Goal: Task Accomplishment & Management: Manage account settings

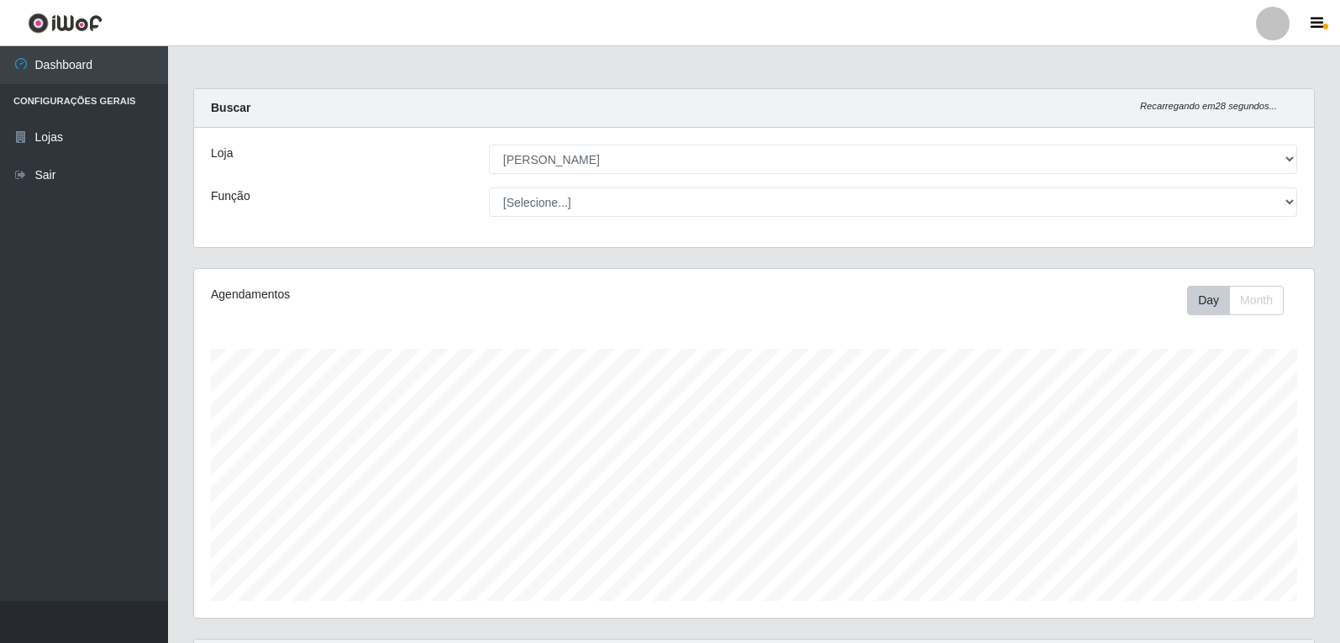
select select "523"
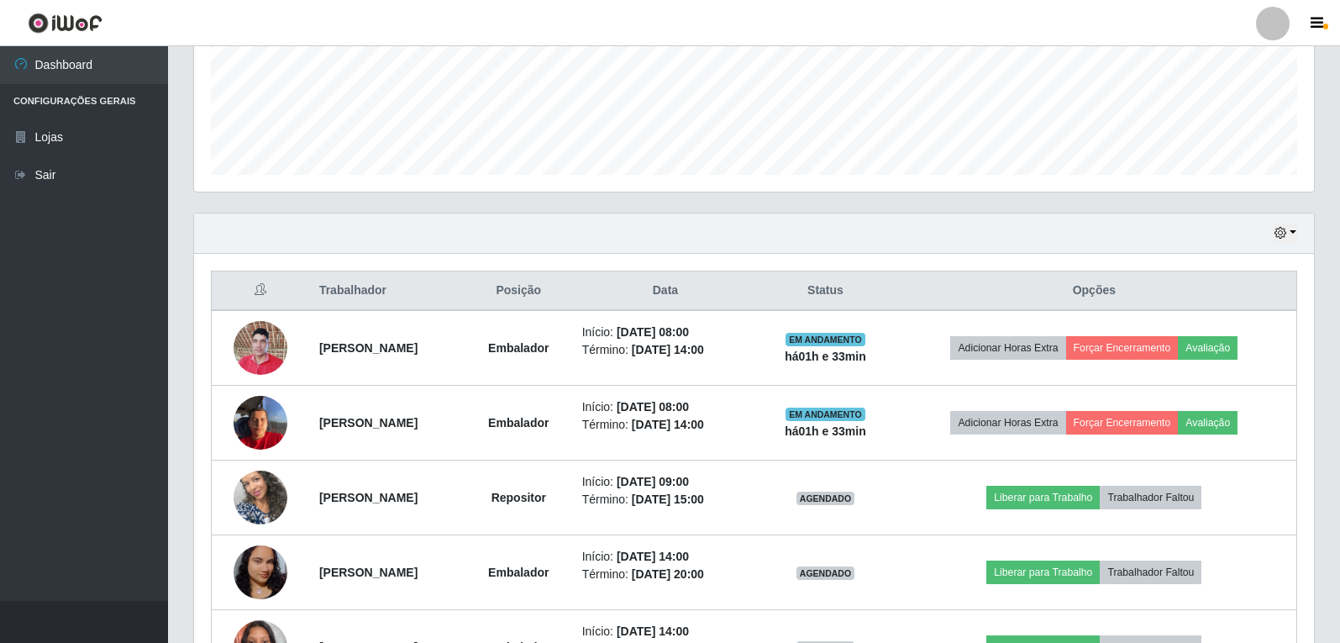
scroll to position [349, 1120]
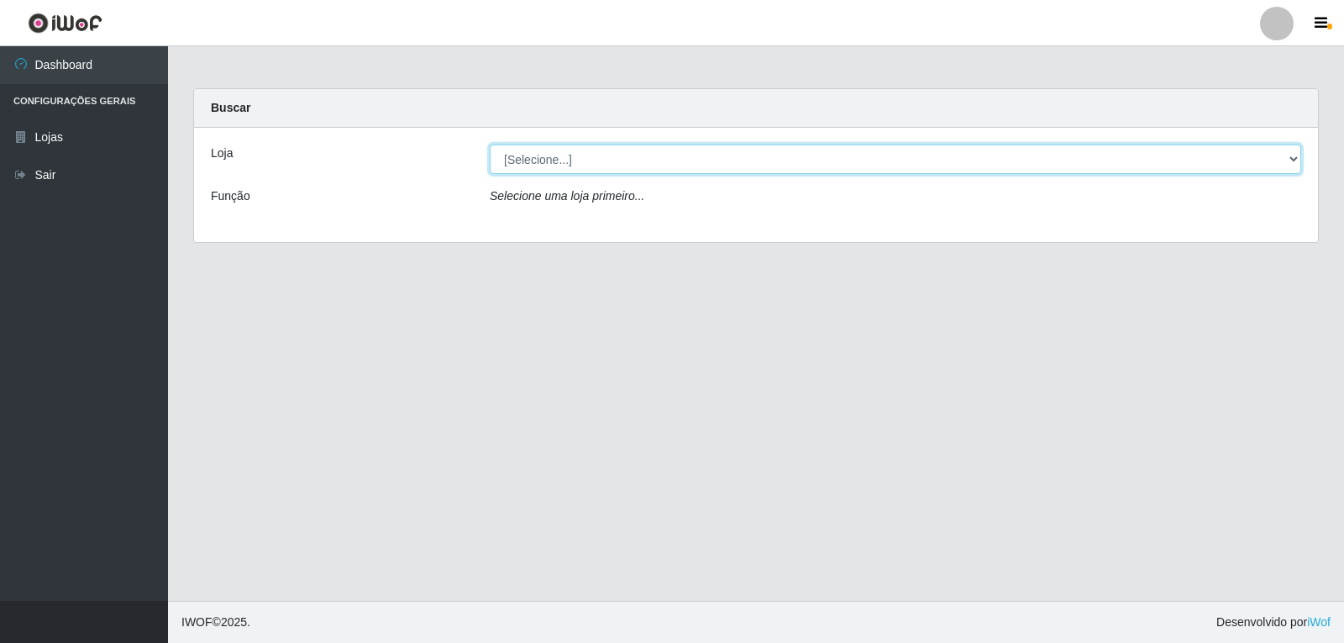
click at [570, 158] on select "[Selecione...] Queiroz Atacadão - João Câmara" at bounding box center [896, 159] width 812 height 29
select select "523"
click at [490, 145] on select "[Selecione...] Queiroz Atacadão - João Câmara" at bounding box center [896, 159] width 812 height 29
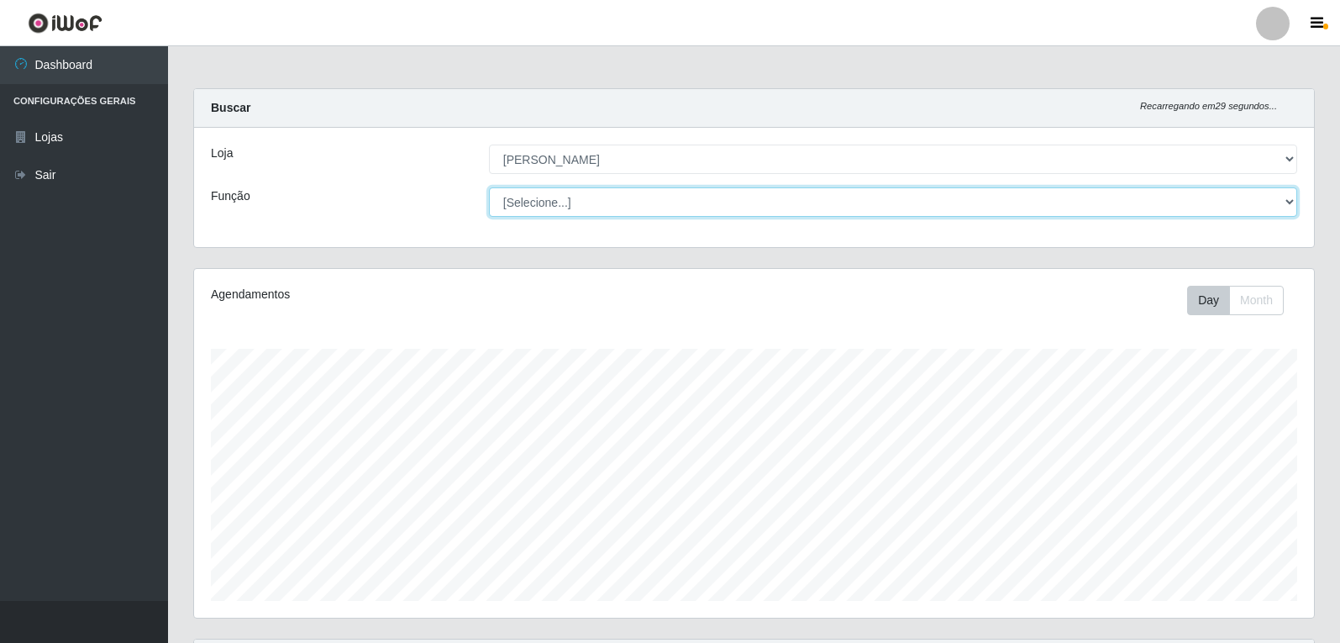
scroll to position [349, 1120]
click at [551, 199] on select "[Selecione...] Embalador Embalador + Embalador ++ Repositor Repositor + Reposit…" at bounding box center [893, 201] width 808 height 29
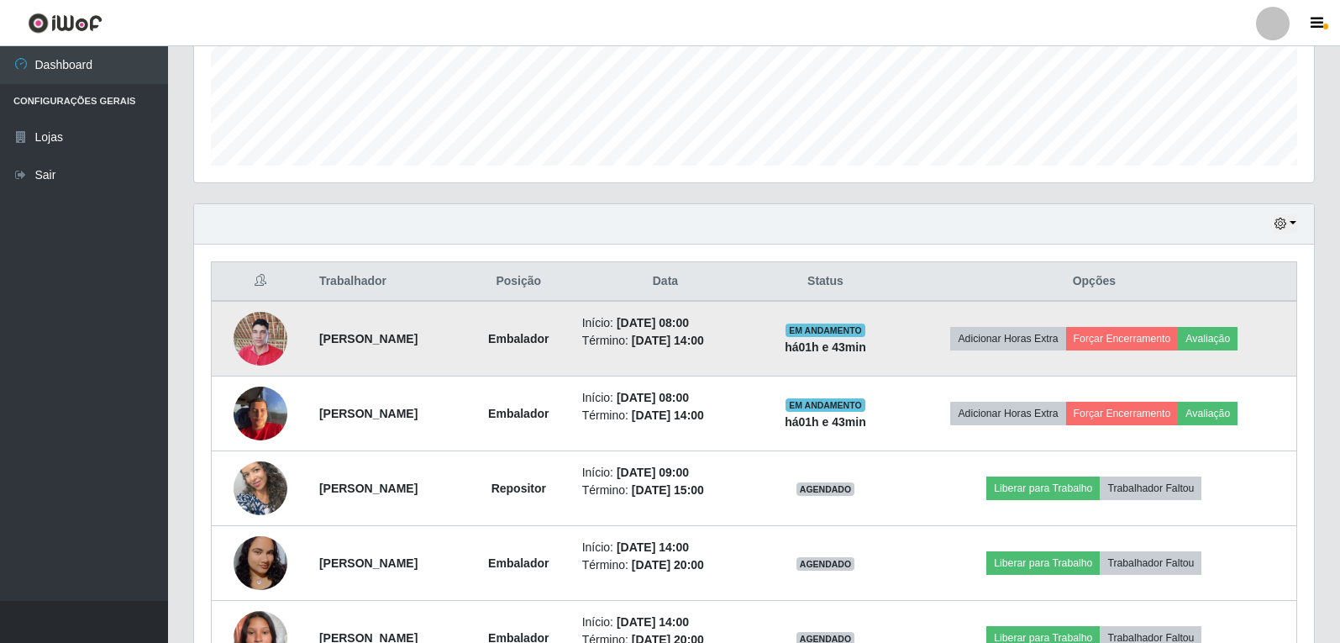
scroll to position [548, 0]
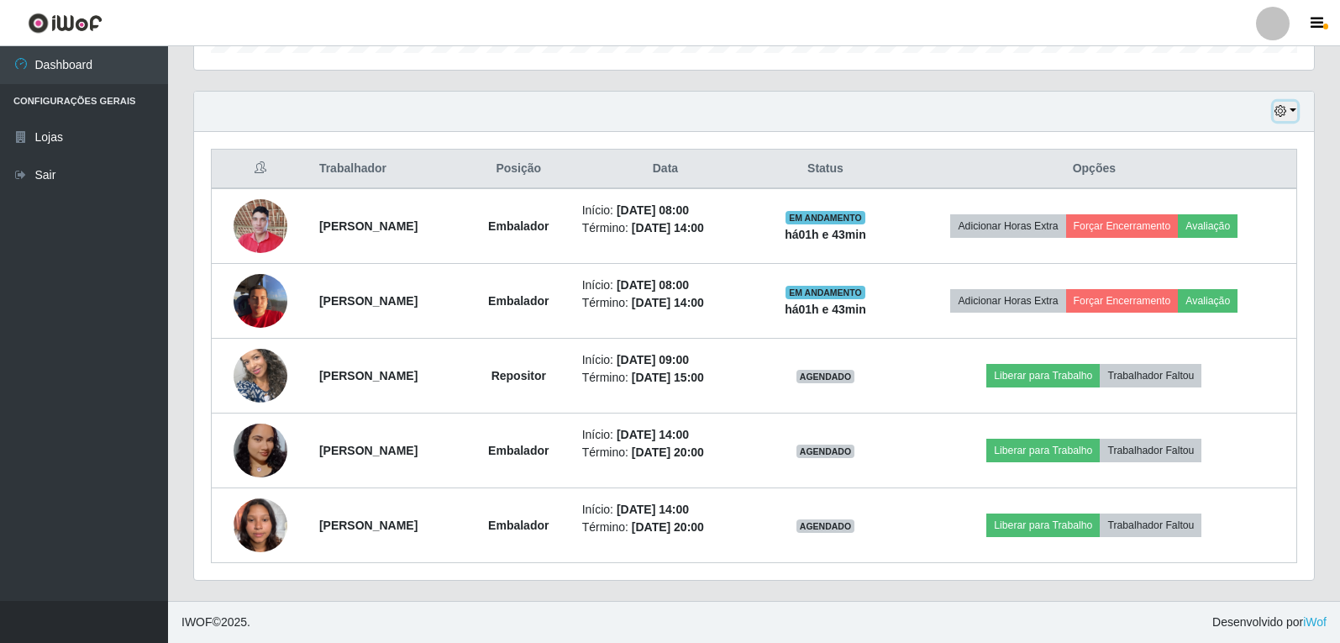
click at [1297, 119] on div "Hoje 1 dia 3 dias 1 Semana Não encerrados" at bounding box center [754, 112] width 1120 height 40
click at [1293, 114] on button "button" at bounding box center [1286, 111] width 24 height 19
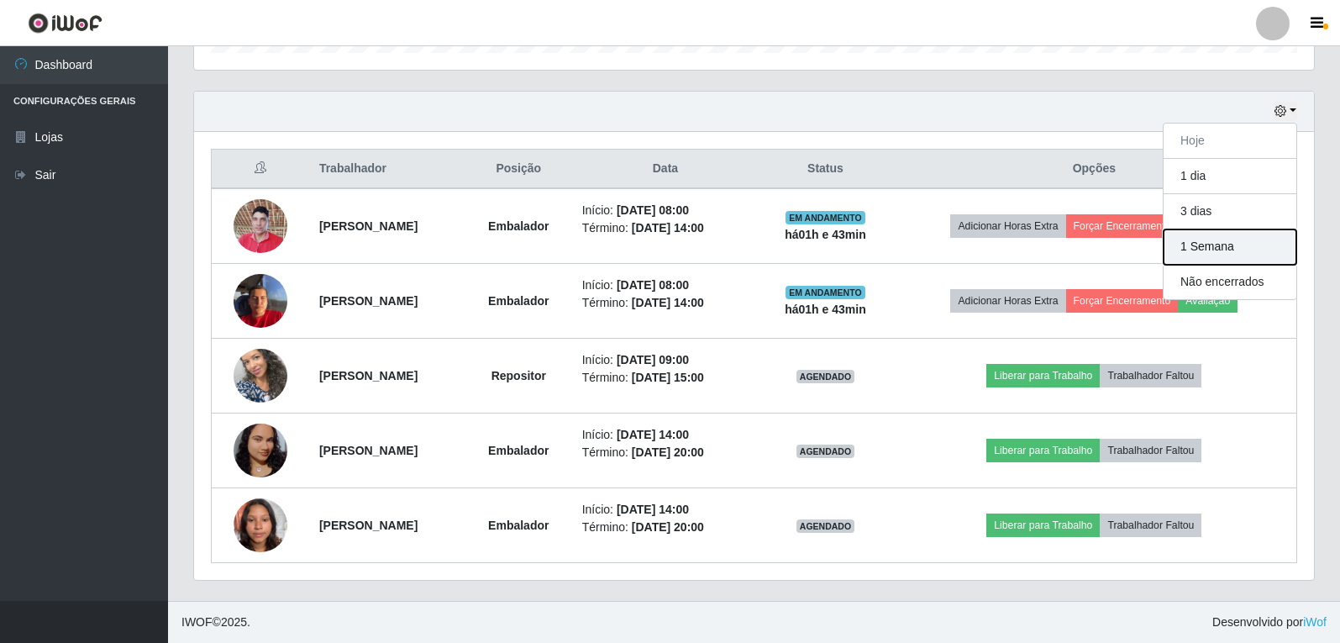
click at [1222, 255] on button "1 Semana" at bounding box center [1230, 246] width 133 height 35
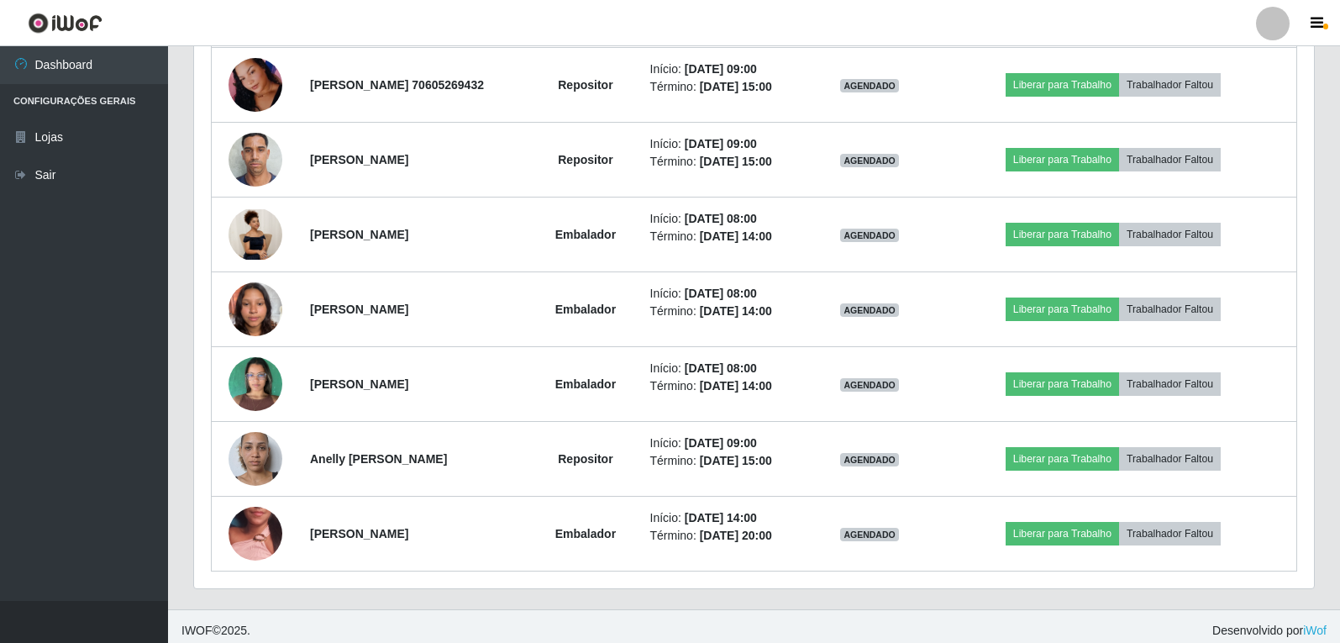
scroll to position [2118, 0]
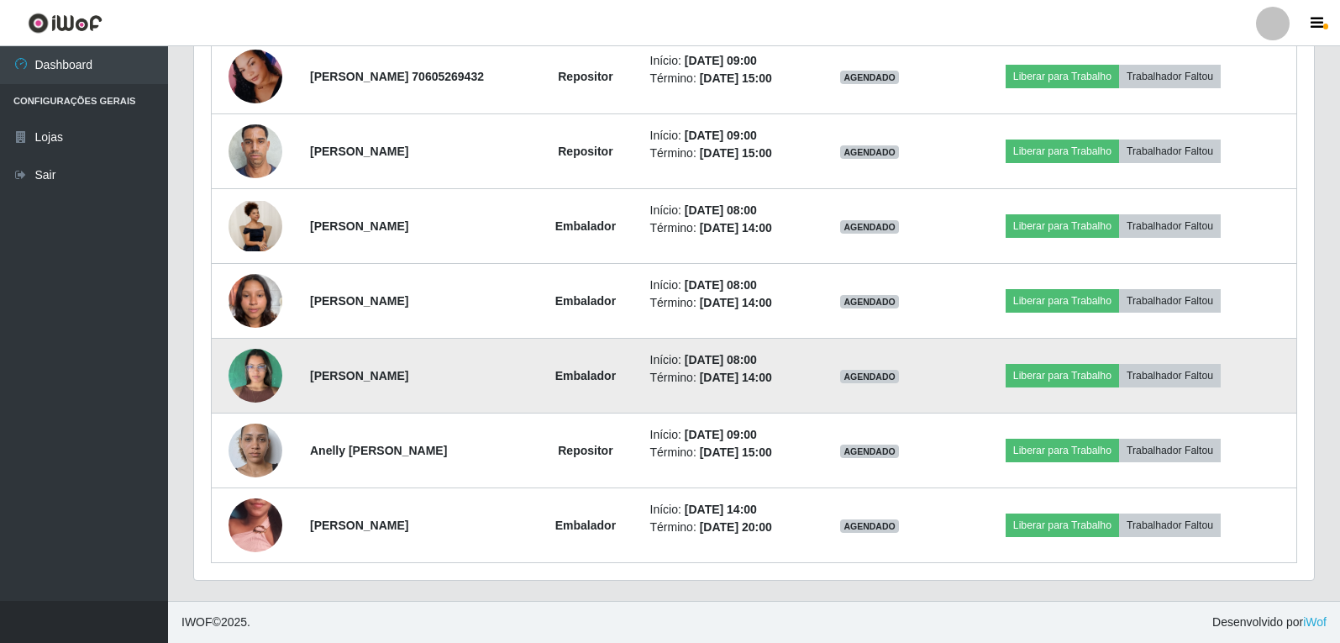
click at [260, 389] on img at bounding box center [256, 374] width 54 height 71
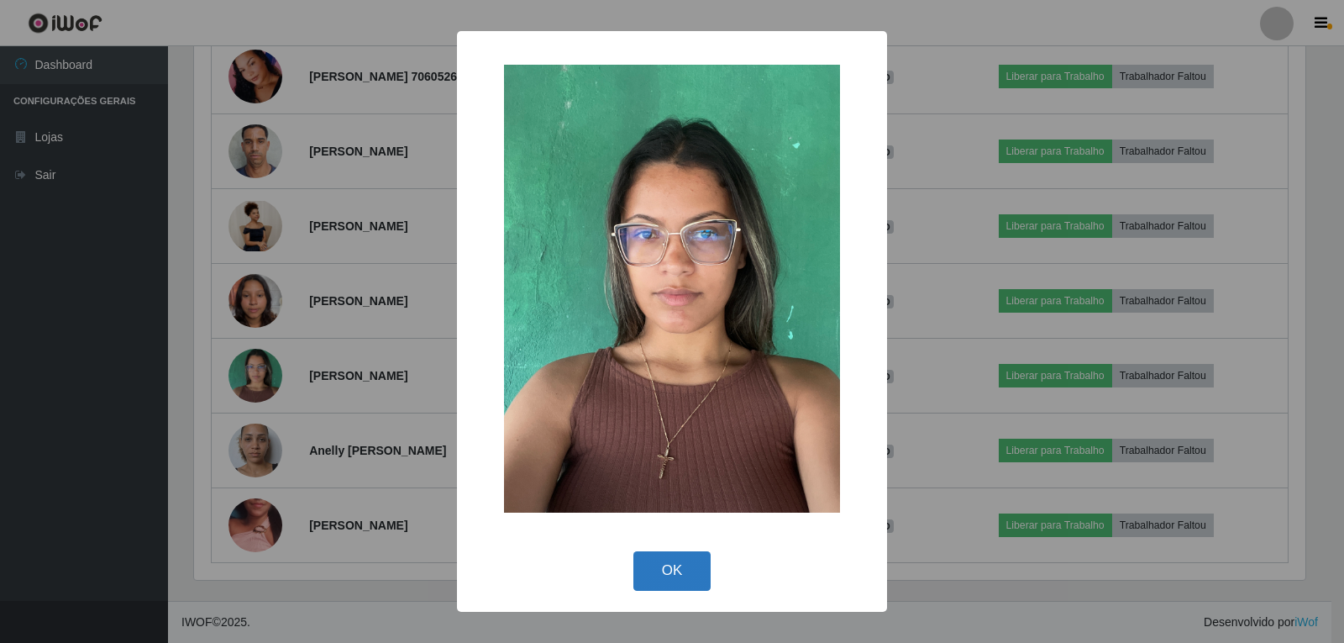
click at [684, 576] on button "OK" at bounding box center [673, 570] width 78 height 39
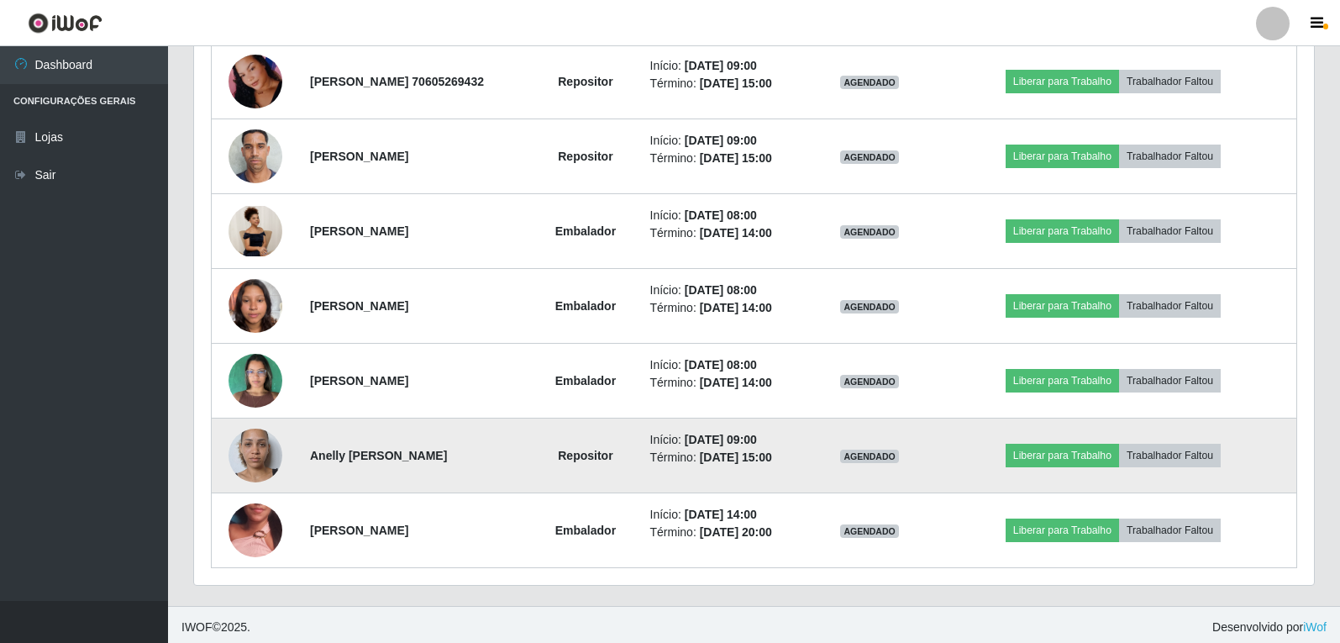
scroll to position [2034, 0]
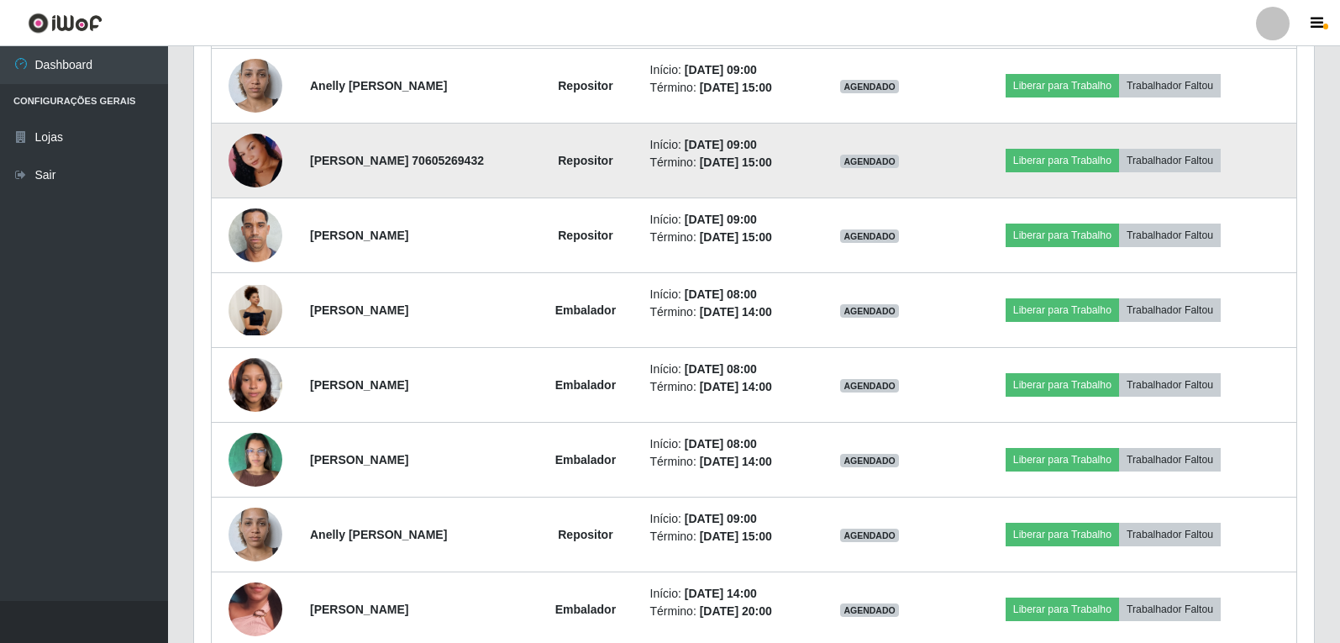
click at [256, 176] on img at bounding box center [256, 161] width 54 height 117
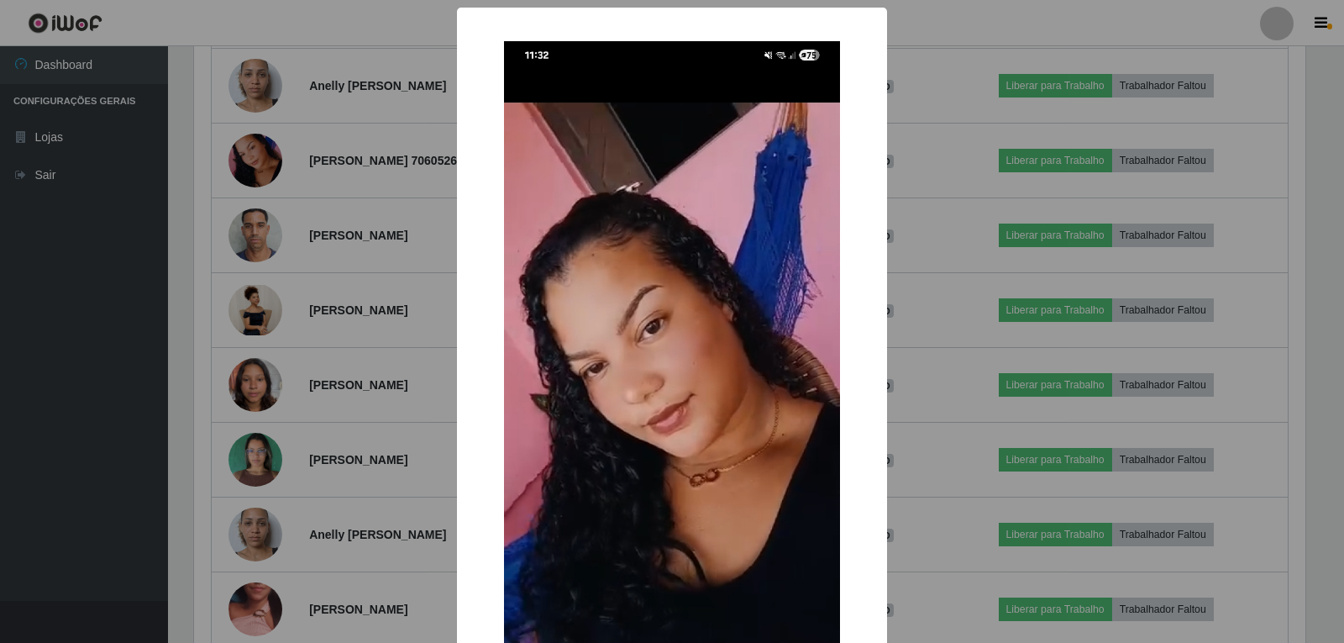
click at [352, 305] on div "× OK Cancel" at bounding box center [672, 321] width 1344 height 643
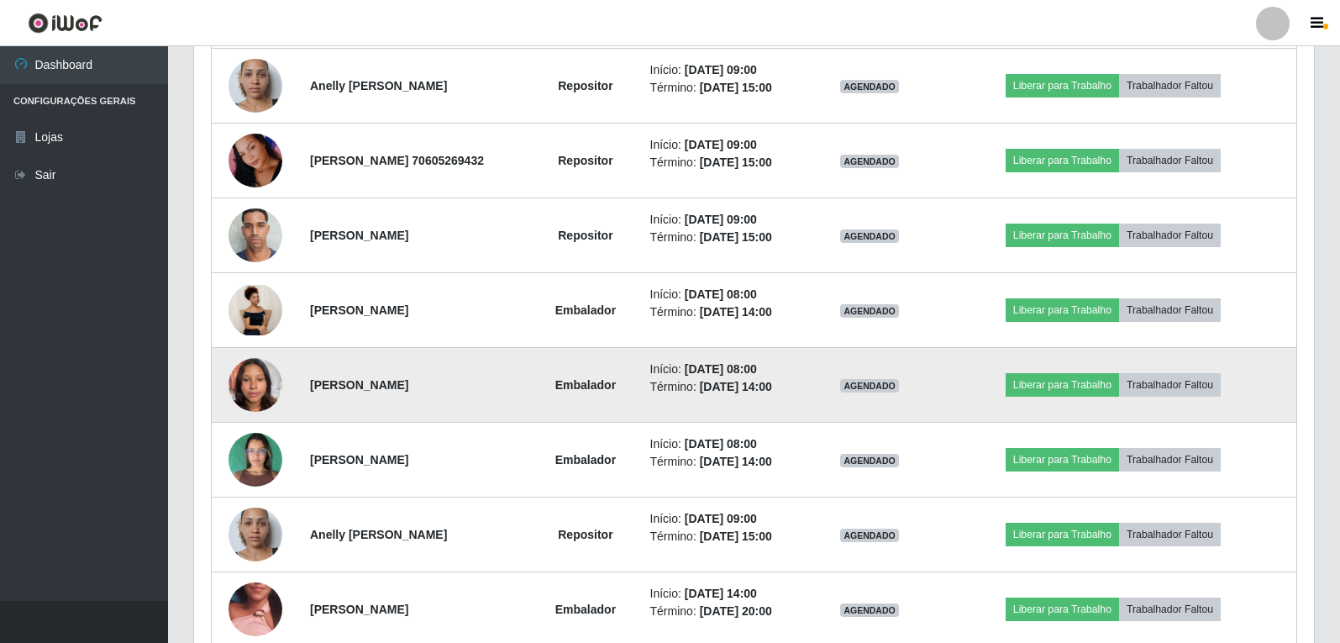
scroll to position [1950, 0]
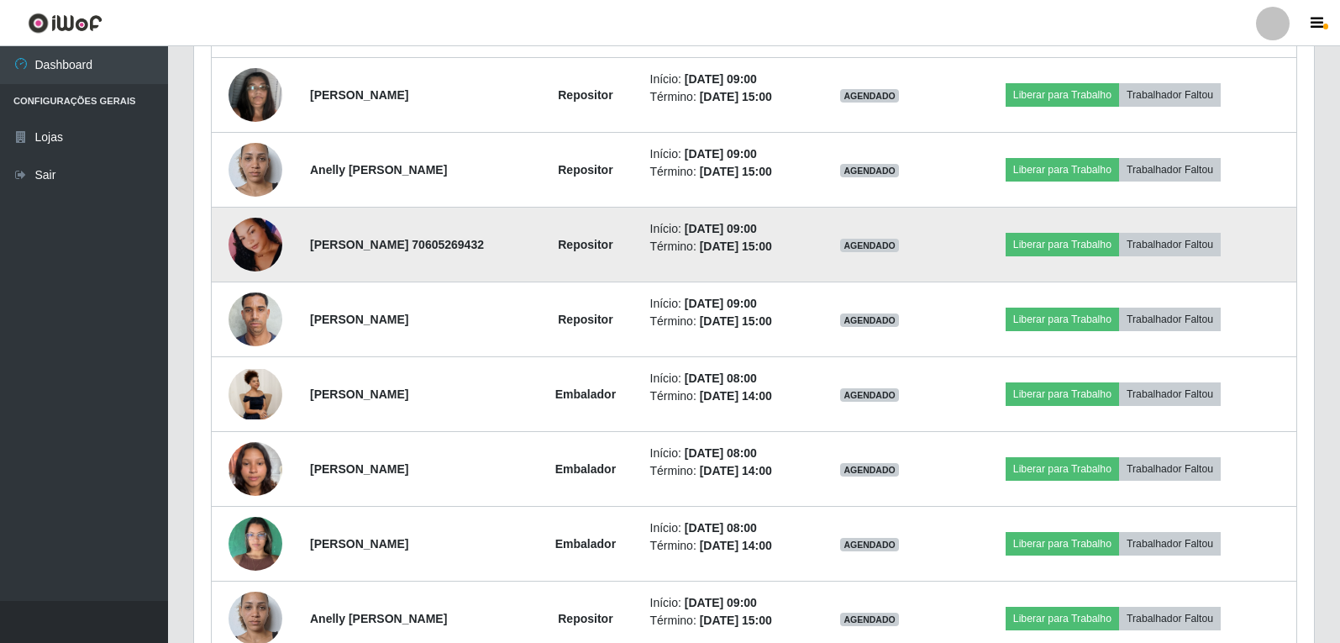
click at [252, 250] on img at bounding box center [256, 245] width 54 height 117
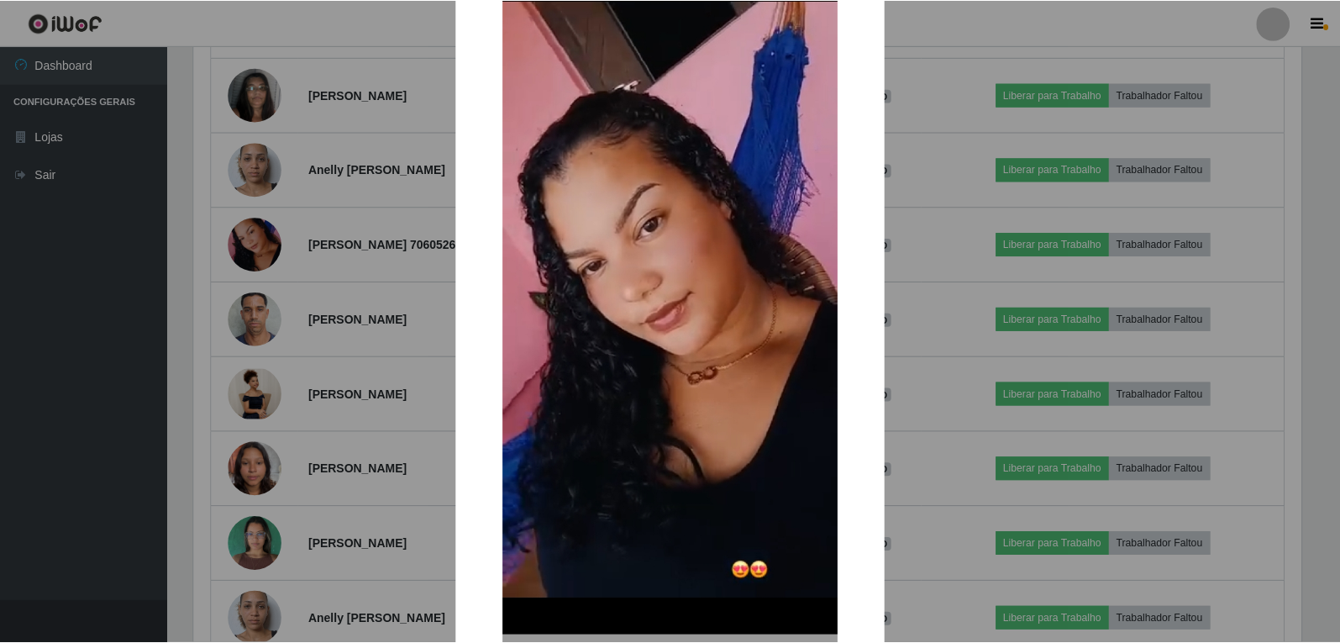
scroll to position [233, 0]
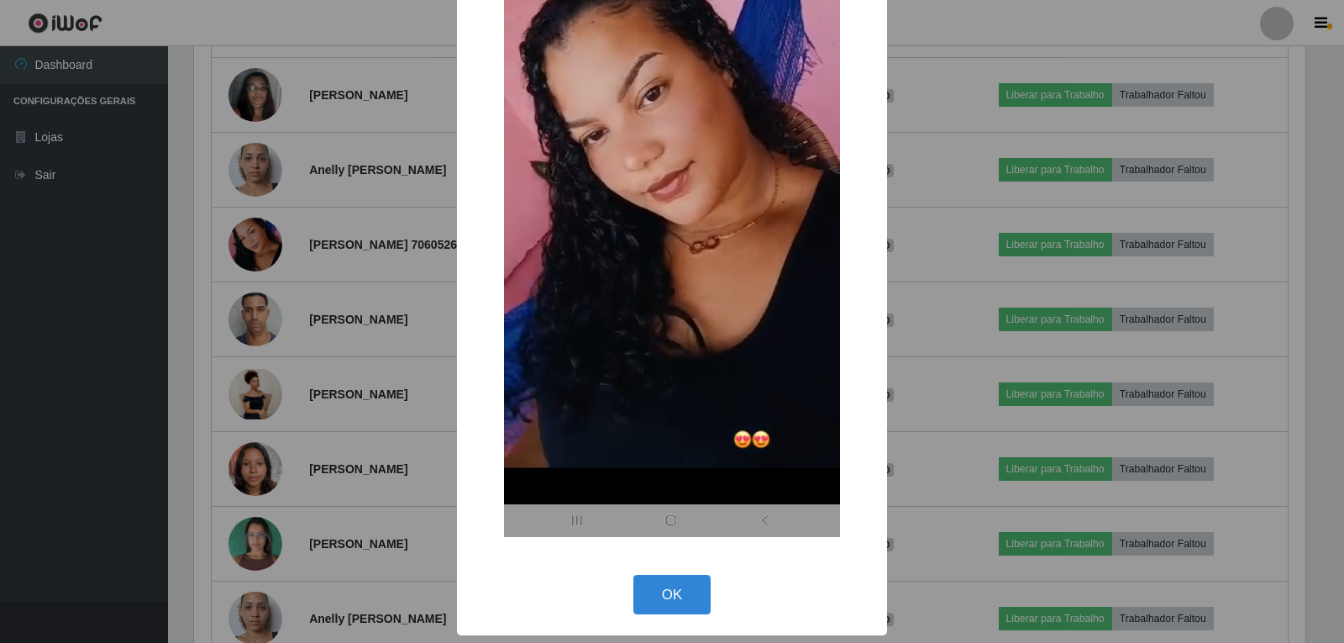
click at [394, 444] on div "× OK Cancel" at bounding box center [672, 321] width 1344 height 643
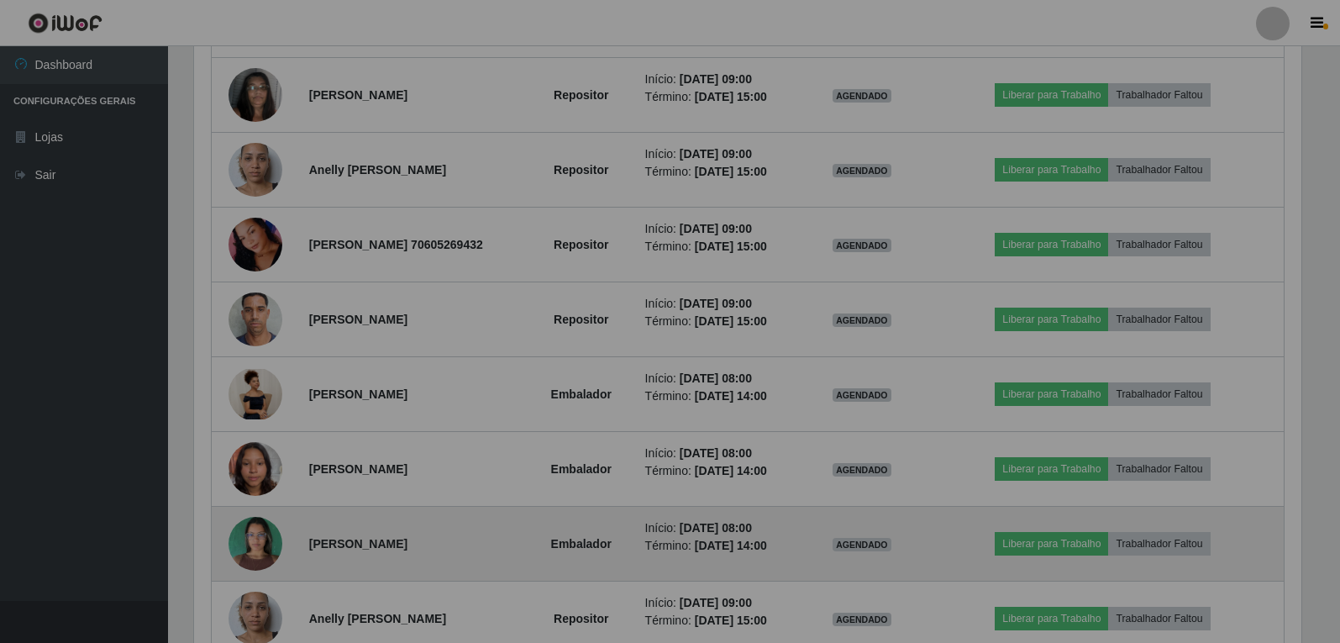
scroll to position [349, 1120]
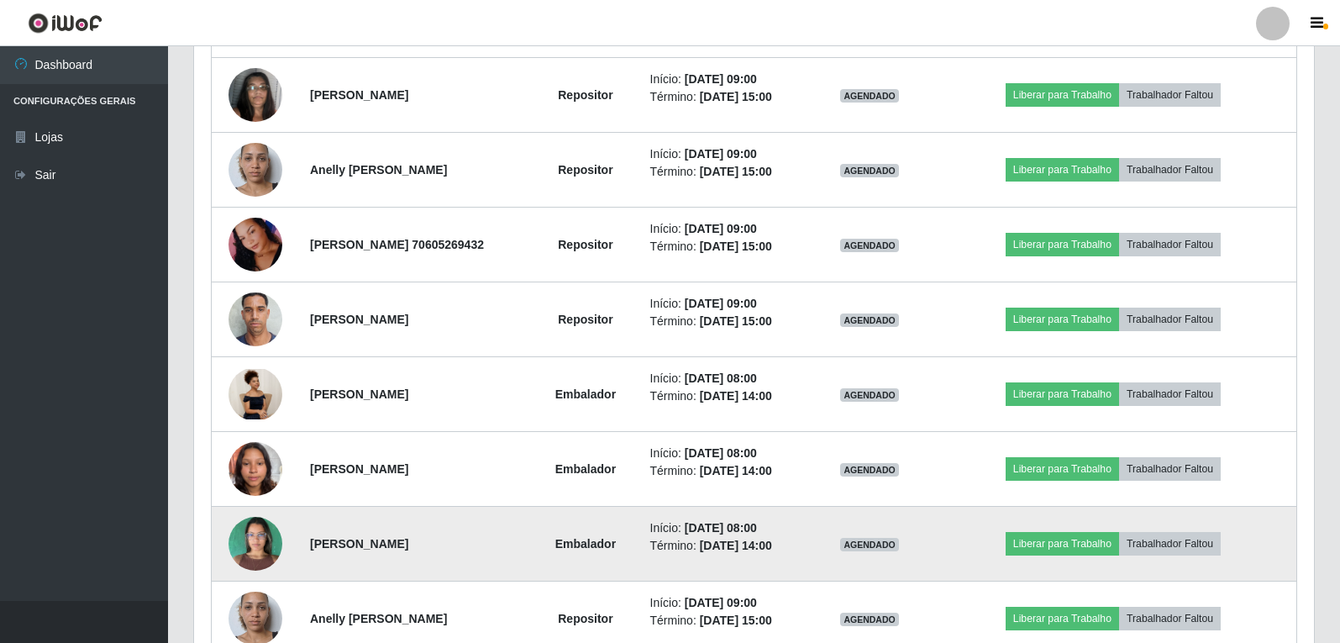
click at [247, 533] on img at bounding box center [256, 542] width 54 height 71
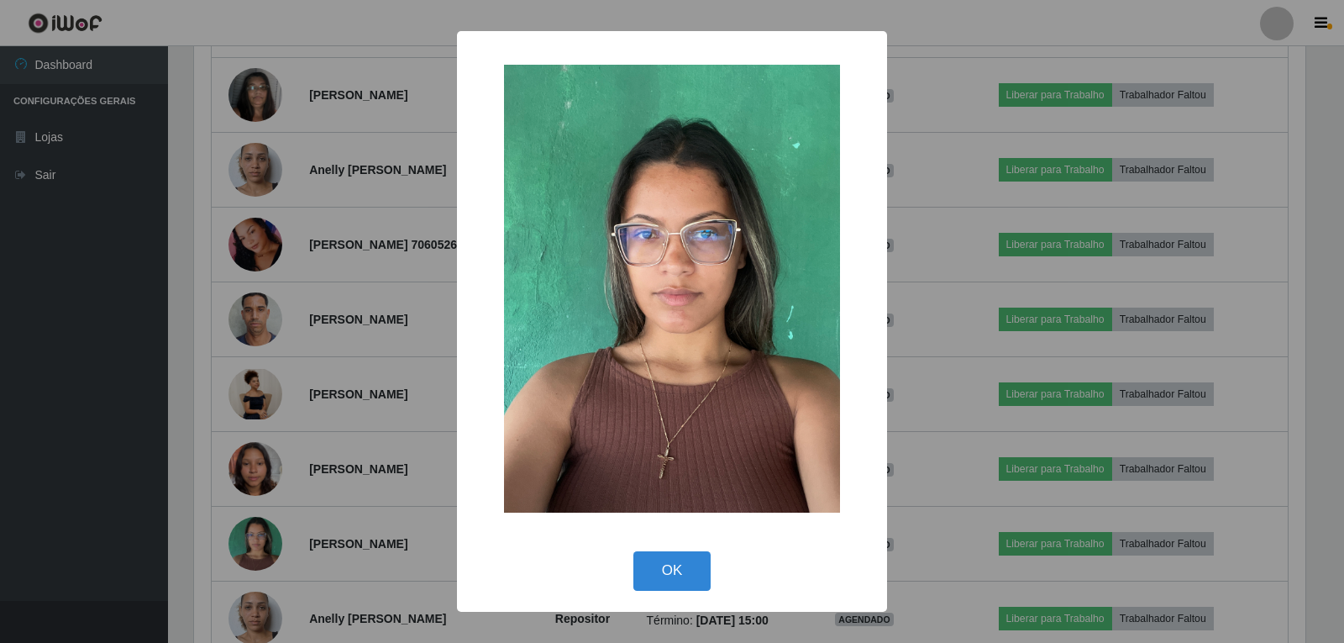
click at [407, 459] on div "× OK Cancel" at bounding box center [672, 321] width 1344 height 643
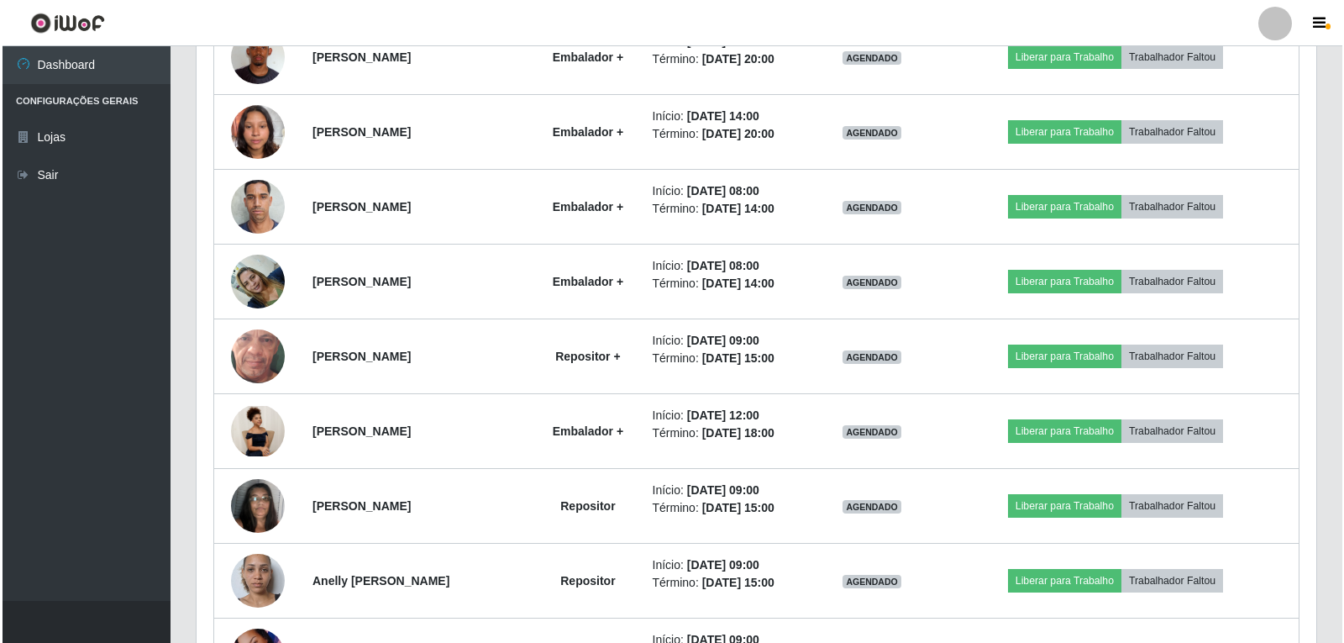
scroll to position [1530, 0]
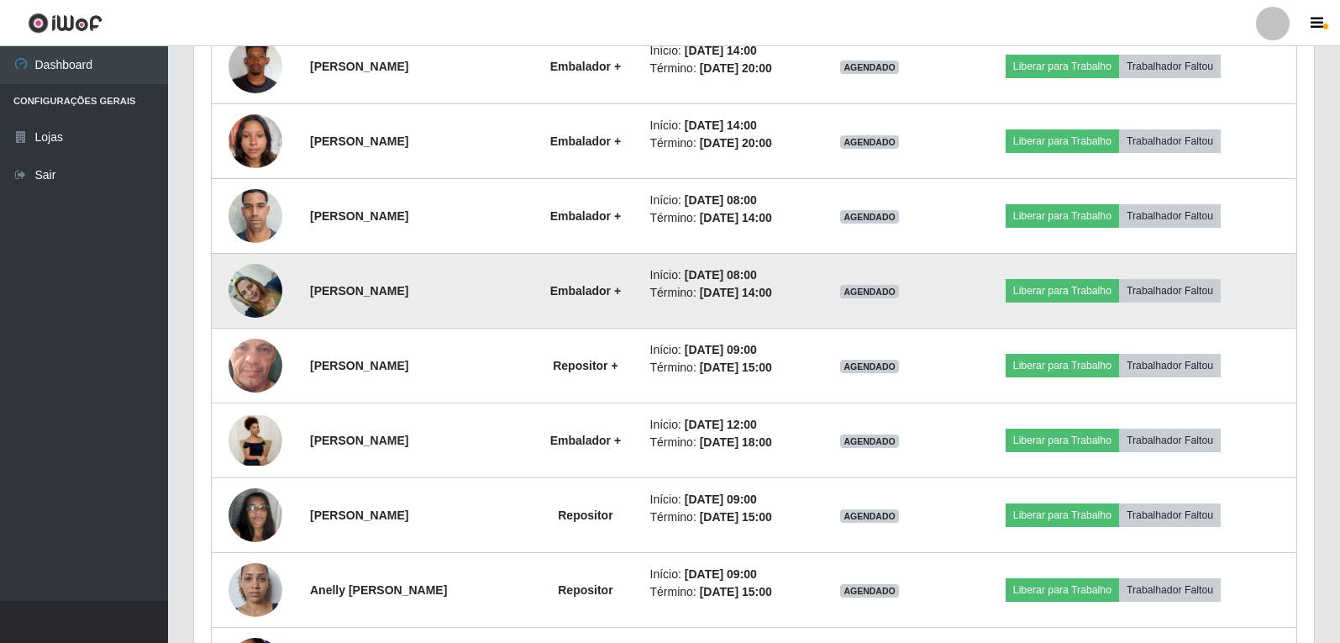
click at [255, 297] on img at bounding box center [256, 290] width 54 height 71
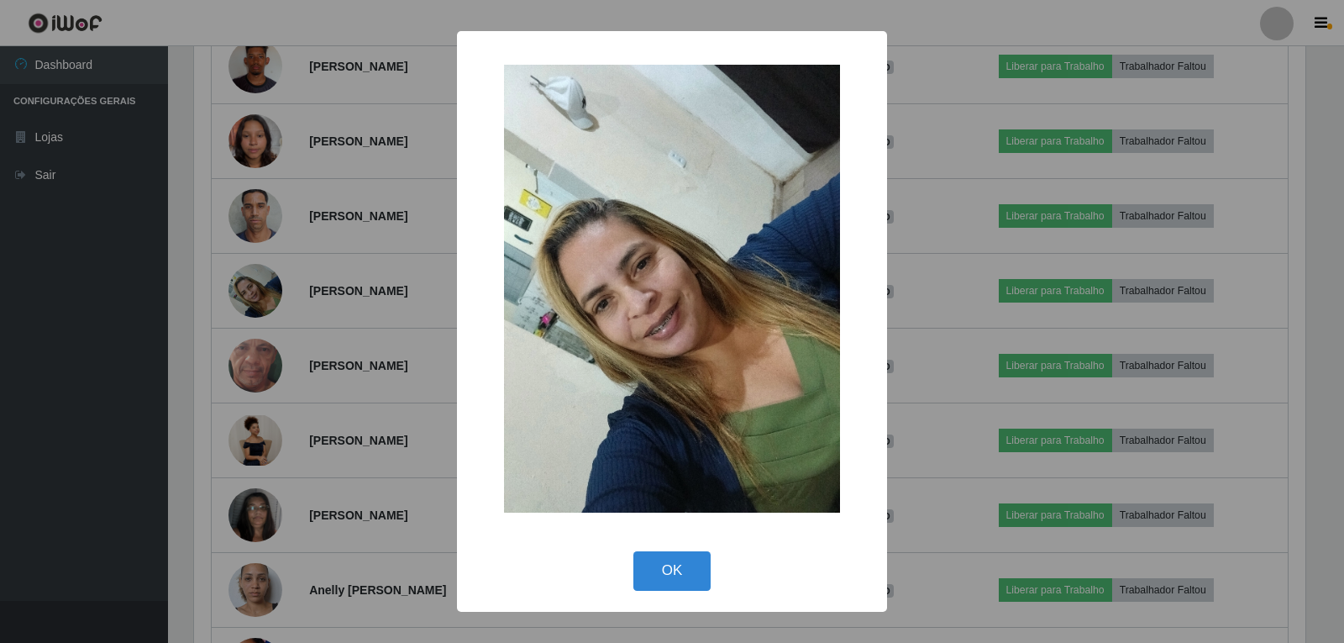
click at [419, 298] on div "× OK Cancel" at bounding box center [672, 321] width 1344 height 643
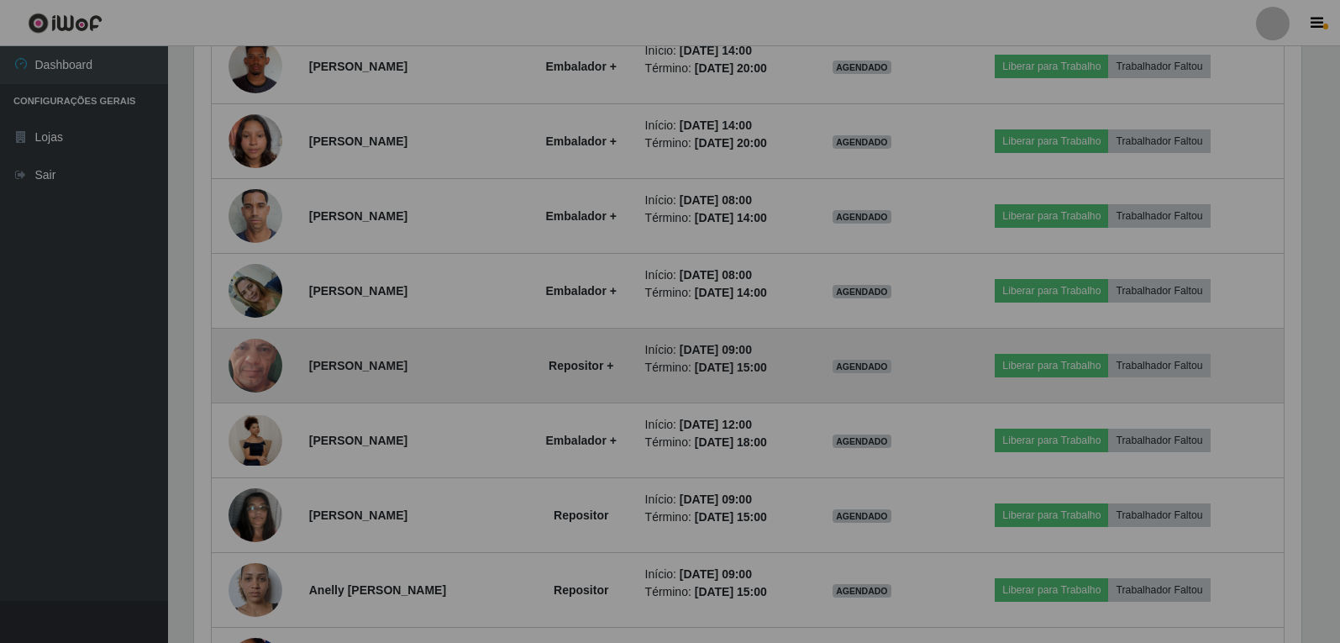
scroll to position [0, 0]
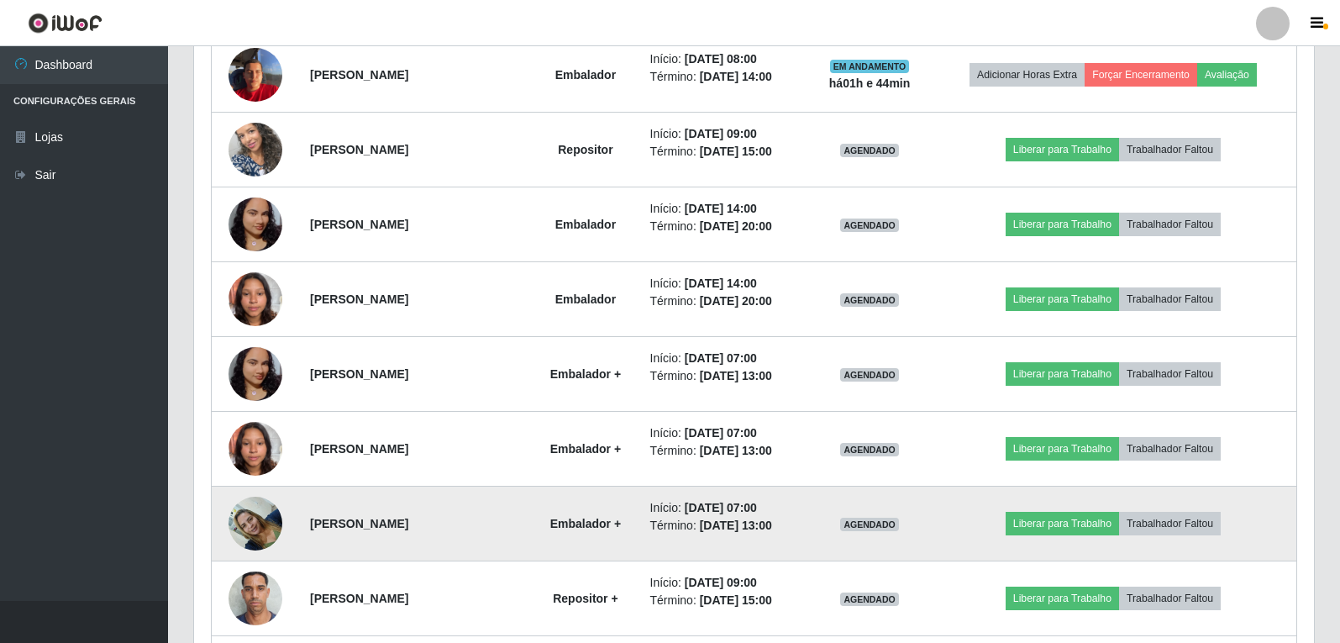
click at [620, 528] on strong "Embalador +" at bounding box center [585, 523] width 71 height 13
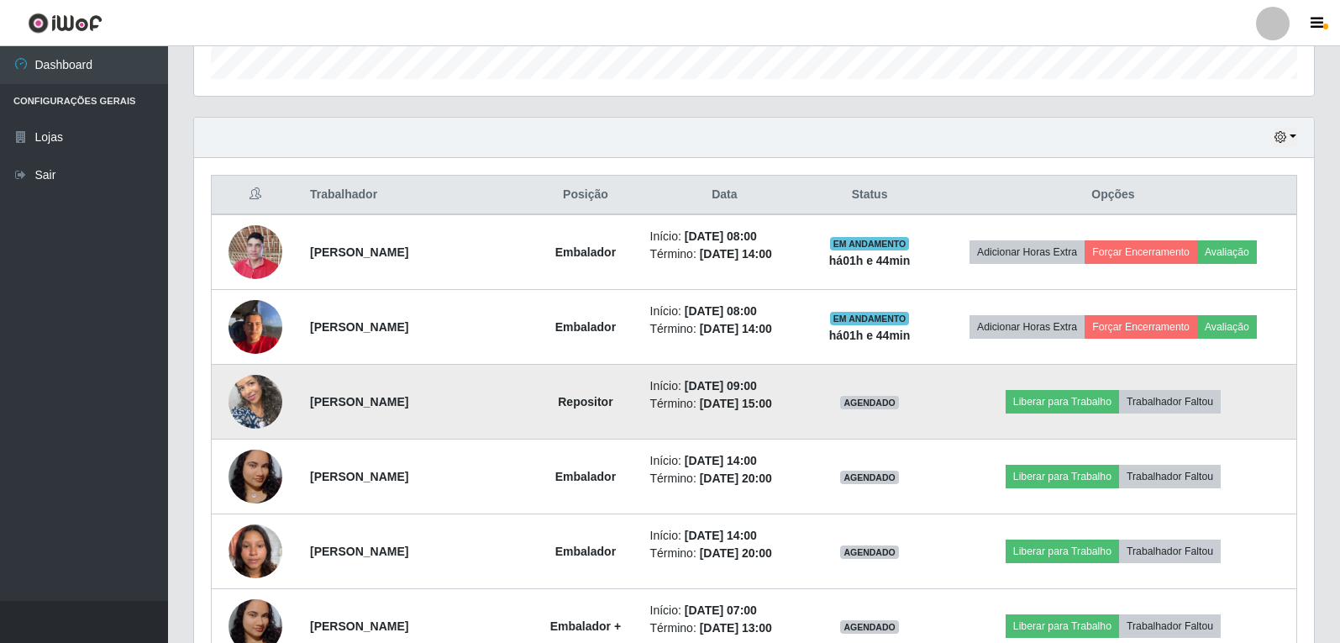
click at [267, 399] on img at bounding box center [256, 402] width 54 height 96
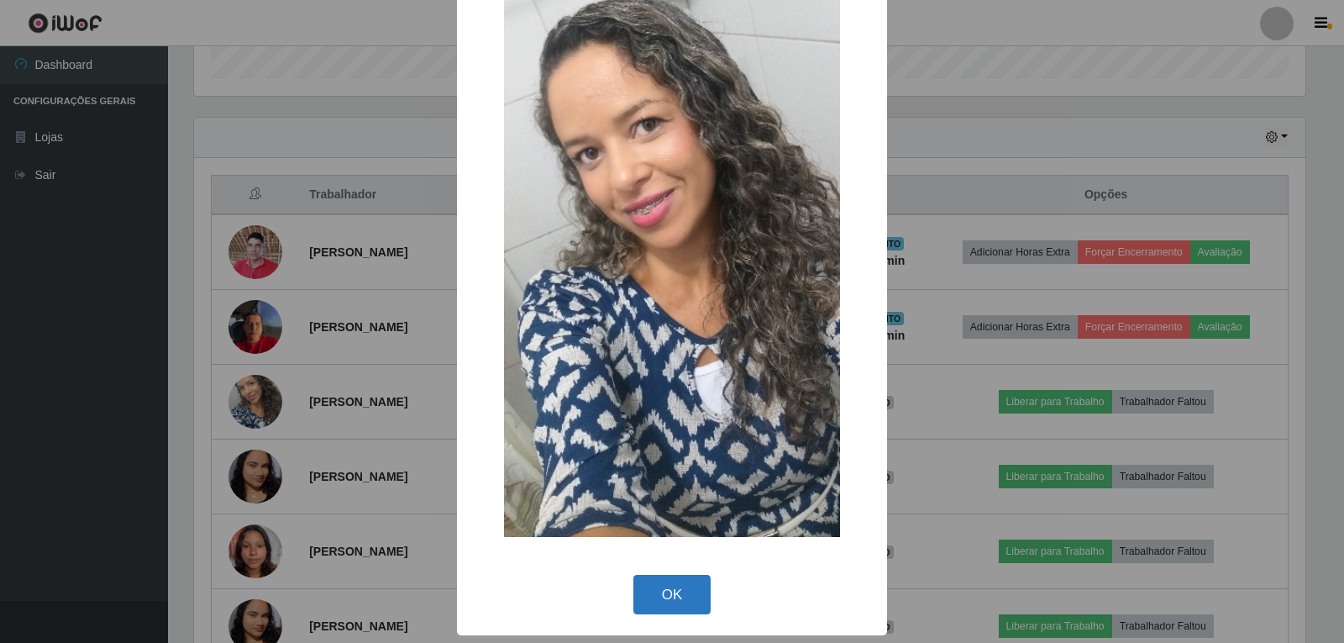
click at [665, 605] on button "OK" at bounding box center [673, 594] width 78 height 39
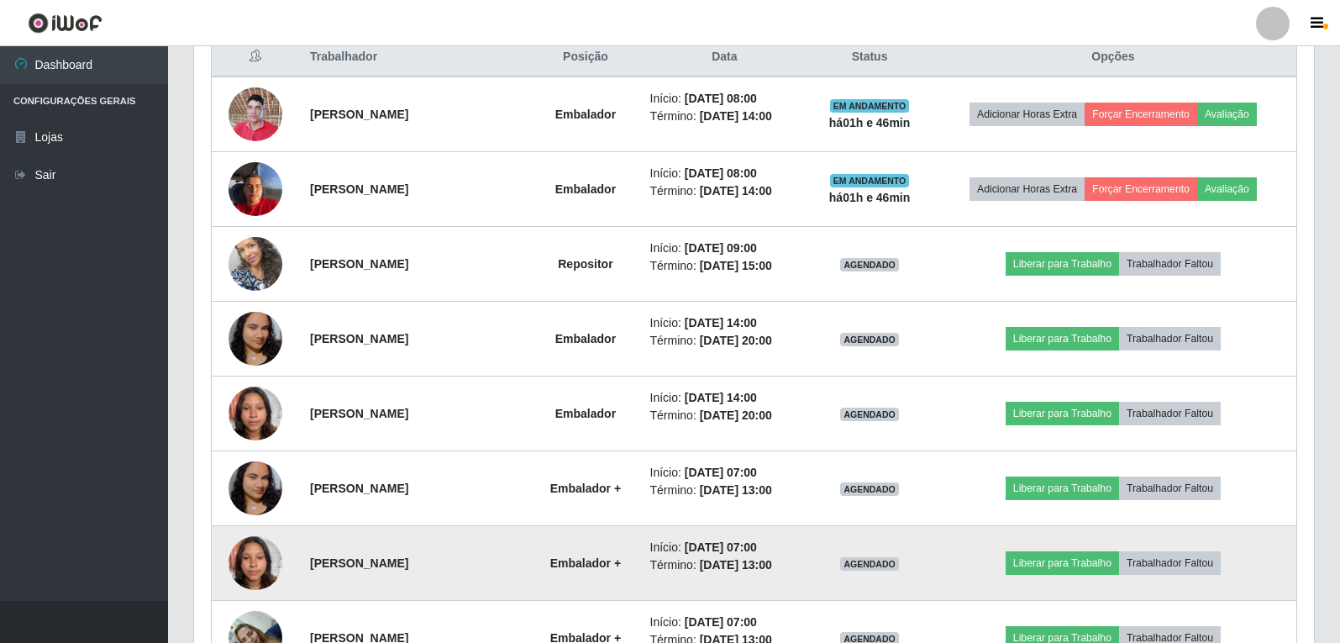
scroll to position [606, 0]
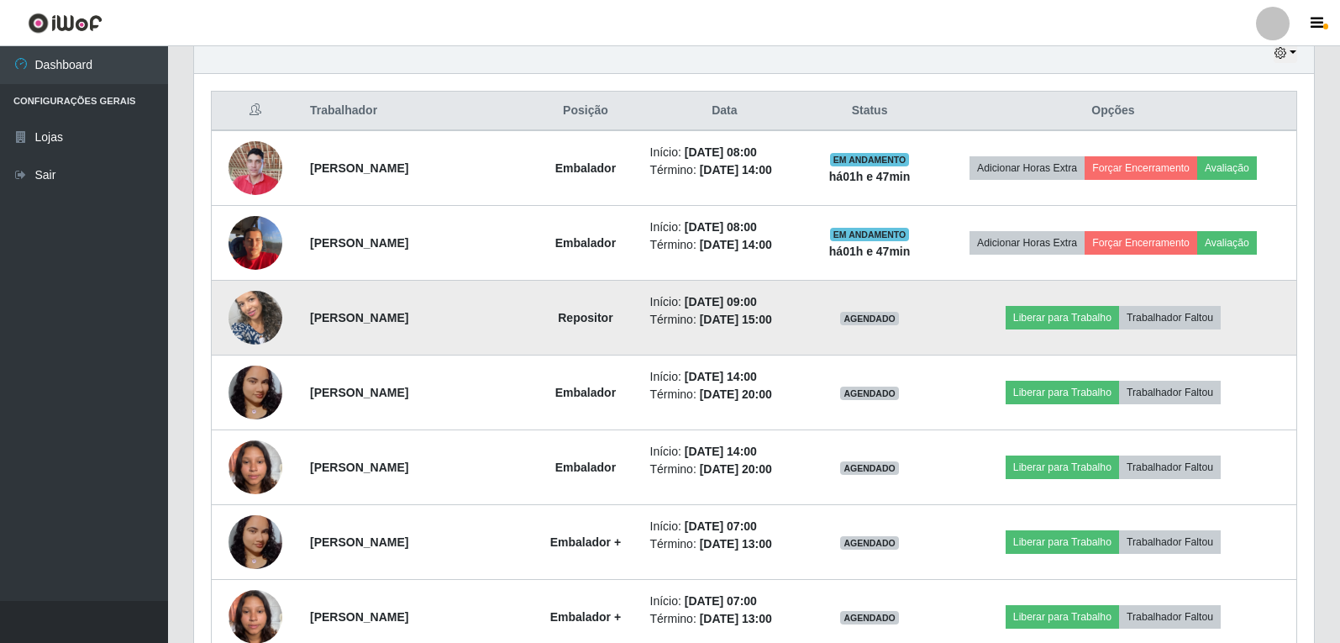
click at [339, 311] on strong "[PERSON_NAME]" at bounding box center [359, 317] width 98 height 13
click at [339, 324] on strong "[PERSON_NAME]" at bounding box center [359, 317] width 98 height 13
click at [327, 323] on strong "[PERSON_NAME]" at bounding box center [359, 317] width 98 height 13
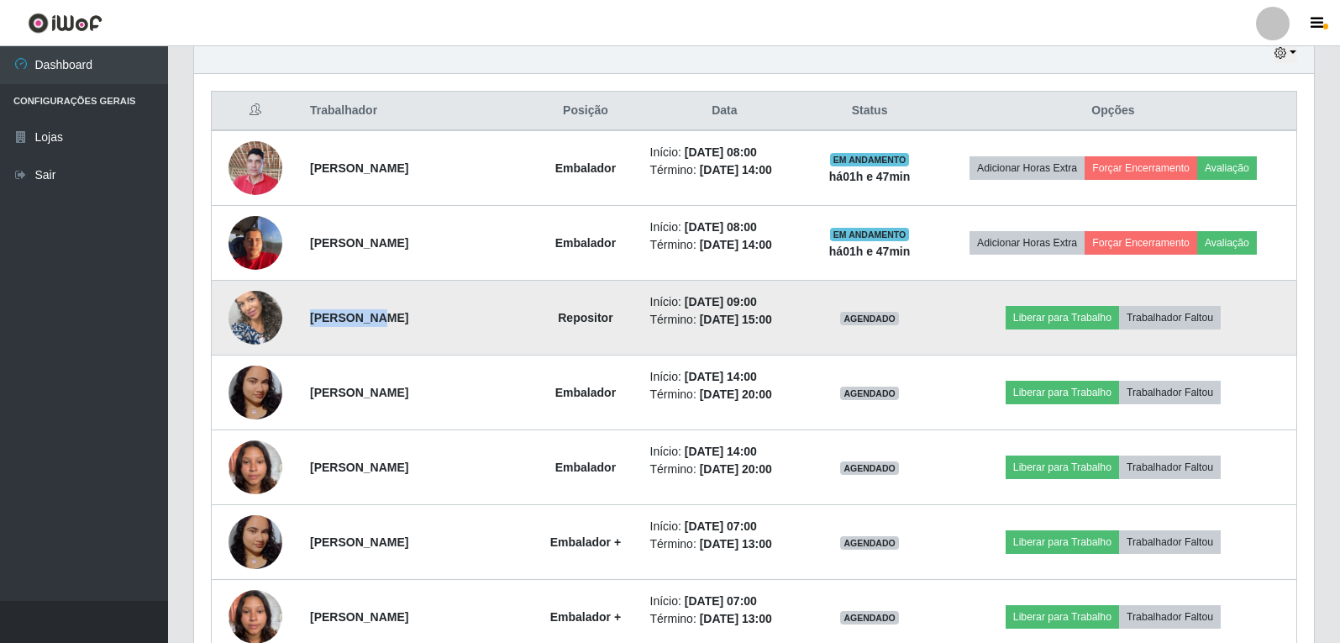
click at [327, 323] on strong "[PERSON_NAME]" at bounding box center [359, 317] width 98 height 13
click at [399, 316] on strong "[PERSON_NAME]" at bounding box center [359, 317] width 98 height 13
click at [750, 329] on td "Início: 19/09/2025, 09:00 Término: 19/09/2025, 15:00" at bounding box center [725, 318] width 170 height 75
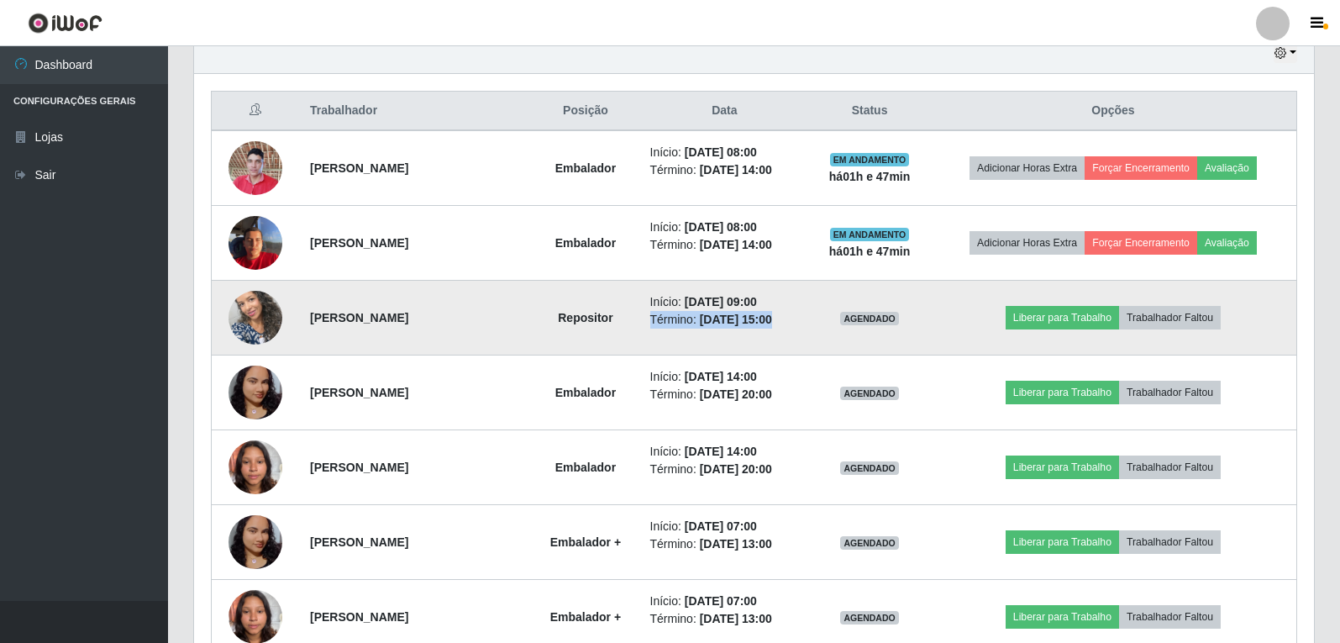
click at [750, 329] on td "Início: 19/09/2025, 09:00 Término: 19/09/2025, 15:00" at bounding box center [725, 318] width 170 height 75
click at [719, 302] on time "[DATE] 09:00" at bounding box center [721, 301] width 72 height 13
click at [701, 331] on td "Início: 19/09/2025, 09:00 Término: 19/09/2025, 15:00" at bounding box center [725, 318] width 170 height 75
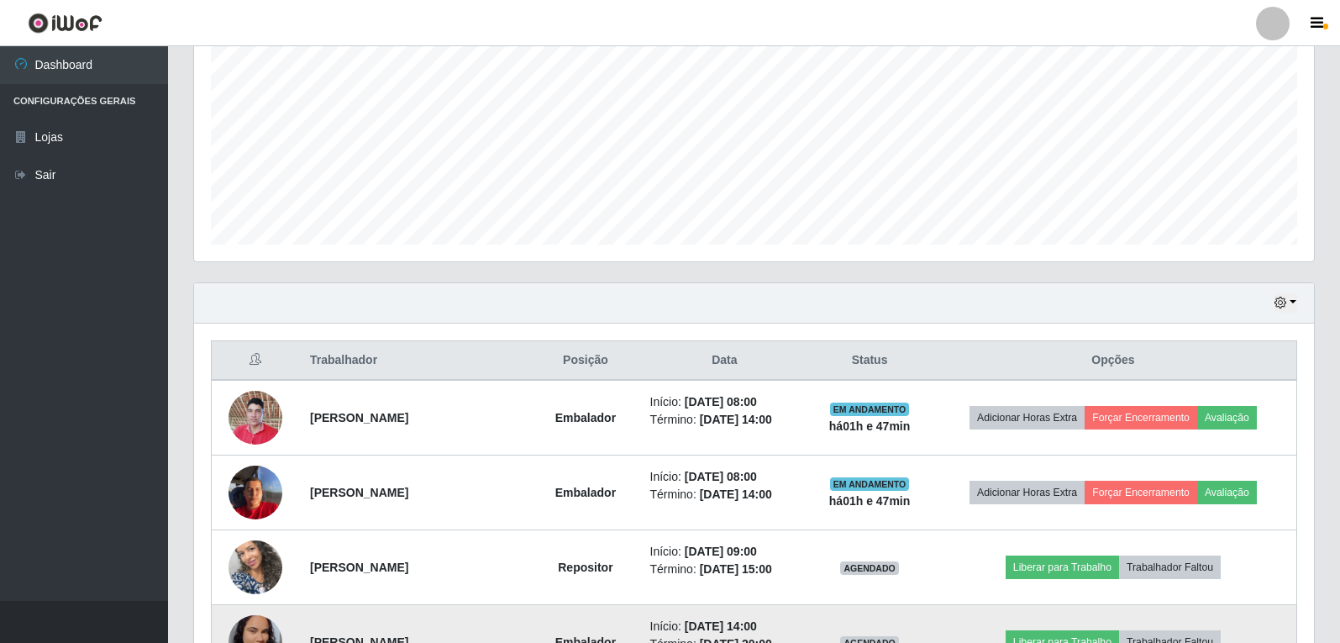
scroll to position [522, 0]
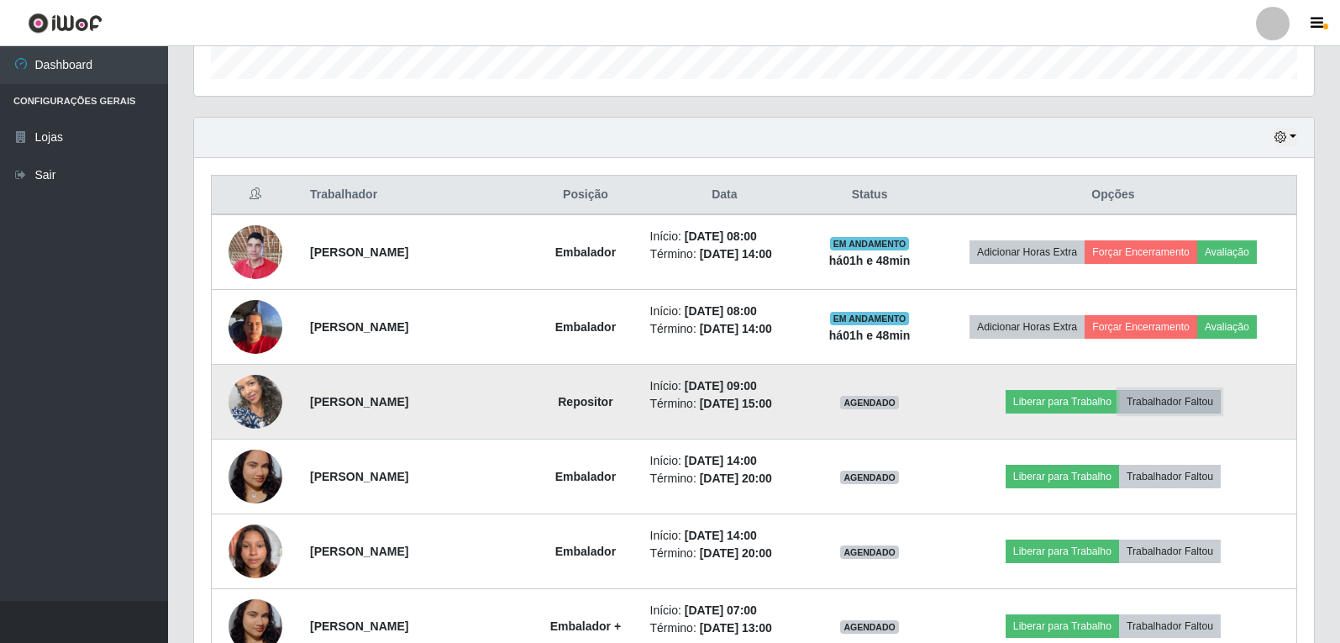
click at [1191, 401] on button "Trabalhador Faltou" at bounding box center [1170, 402] width 102 height 24
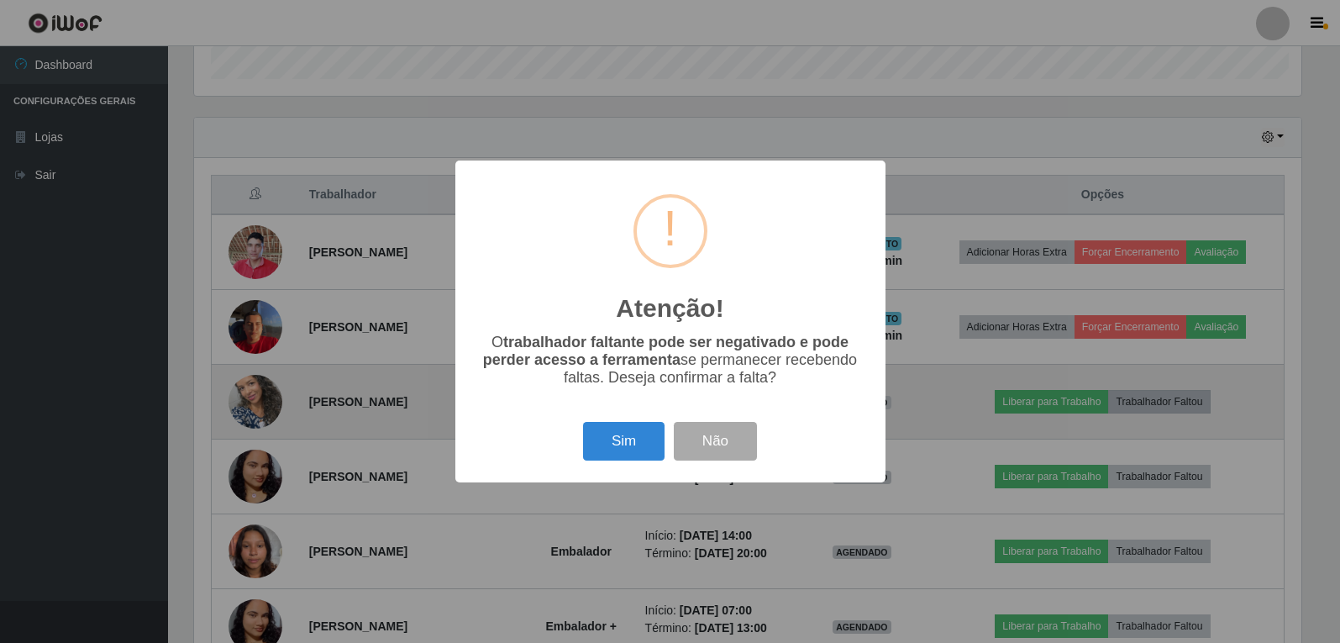
scroll to position [349, 1112]
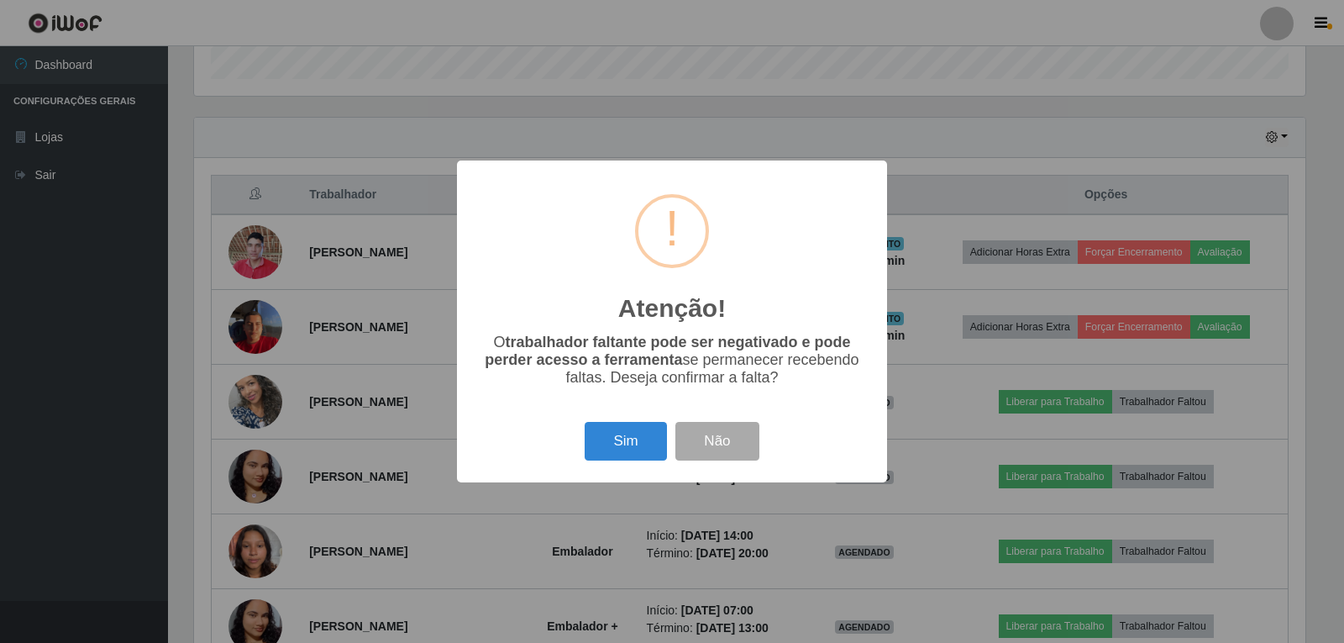
click at [717, 367] on p "O trabalhador faltante pode ser negativado e pode perder acesso a ferramenta se…" at bounding box center [672, 360] width 397 height 53
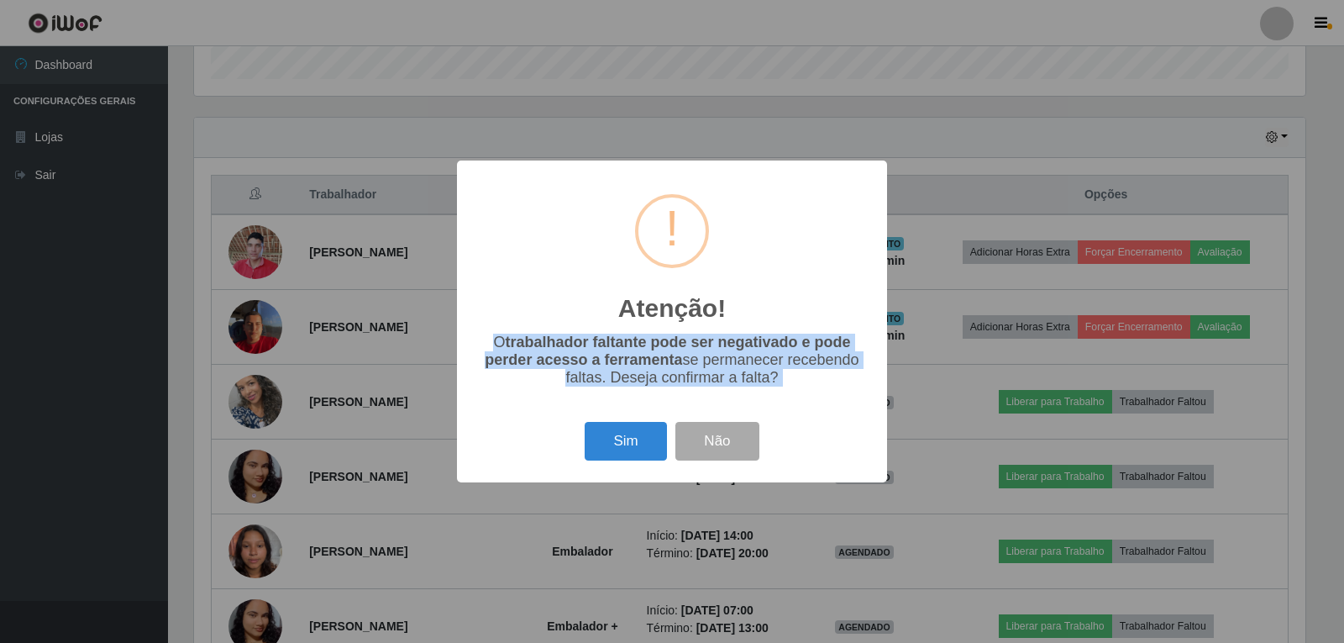
click at [717, 367] on p "O trabalhador faltante pode ser negativado e pode perder acesso a ferramenta se…" at bounding box center [672, 360] width 397 height 53
click at [716, 379] on p "O trabalhador faltante pode ser negativado e pode perder acesso a ferramenta se…" at bounding box center [672, 360] width 397 height 53
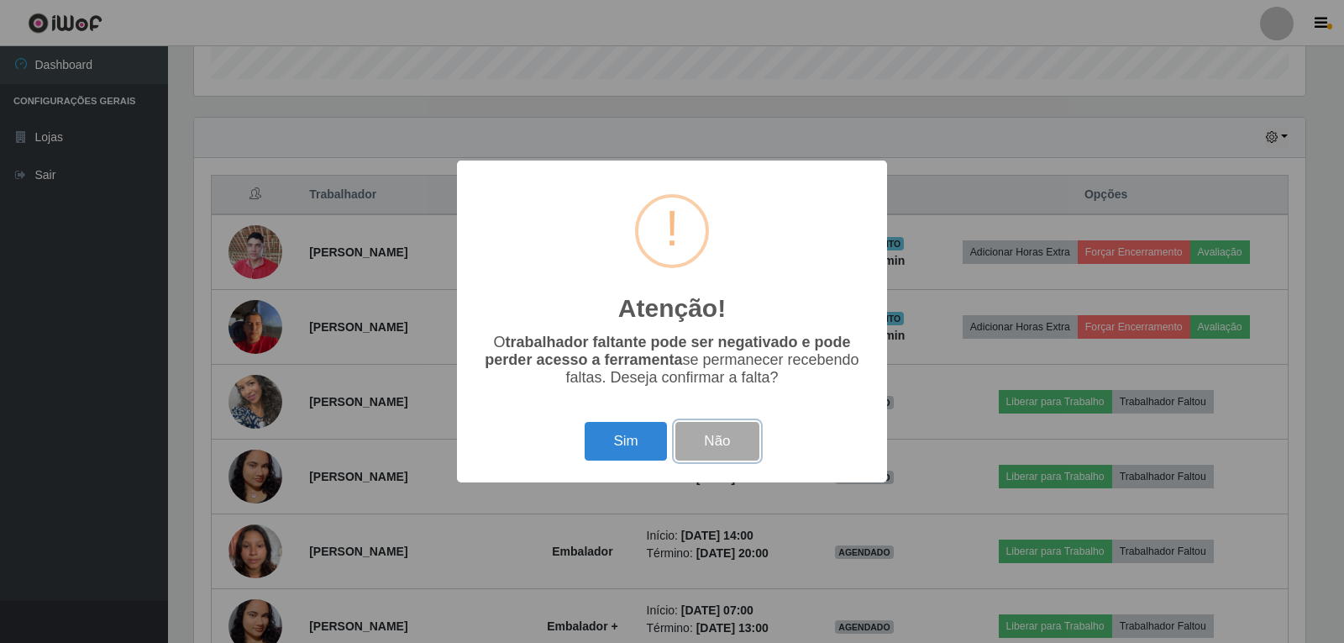
drag, startPoint x: 745, startPoint y: 450, endPoint x: 923, endPoint y: 586, distance: 224.2
click at [745, 449] on button "Não" at bounding box center [717, 441] width 83 height 39
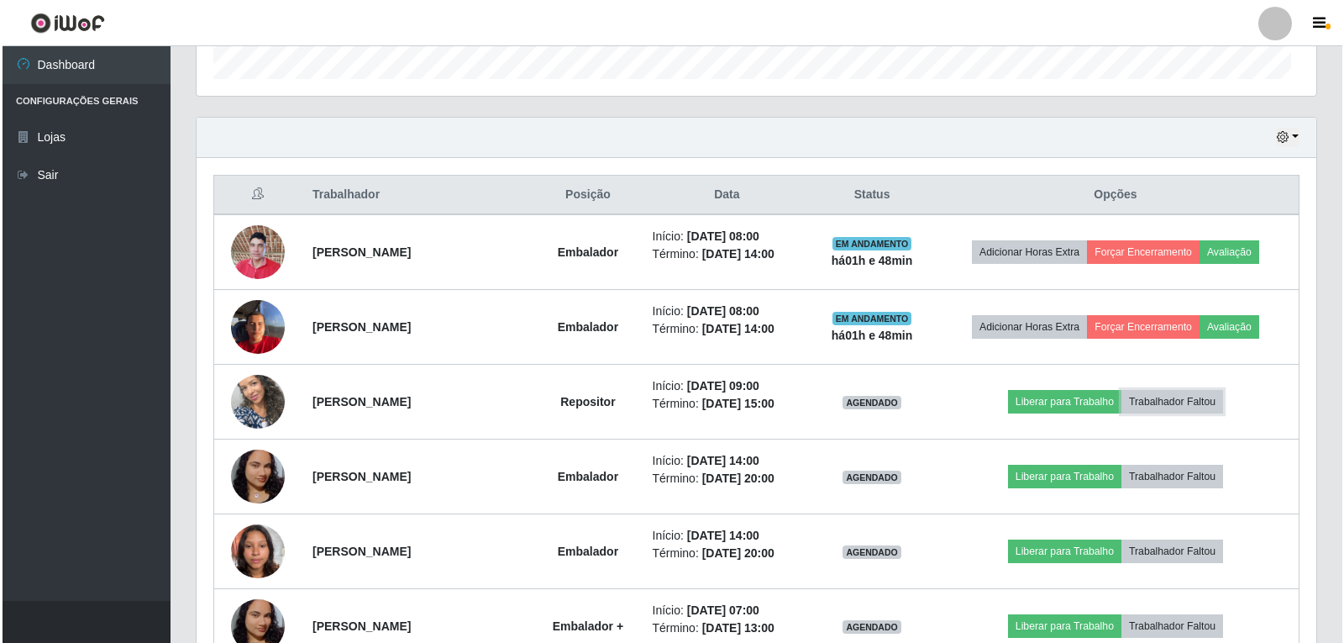
scroll to position [349, 1120]
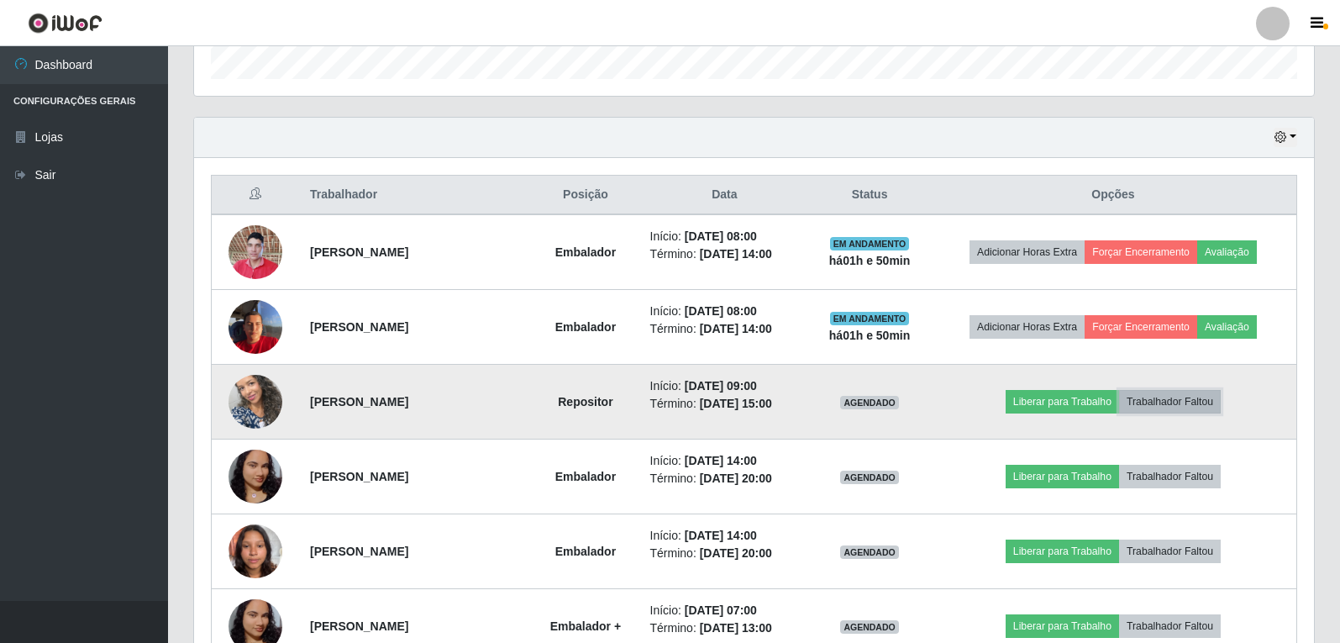
click at [1201, 412] on button "Trabalhador Faltou" at bounding box center [1170, 402] width 102 height 24
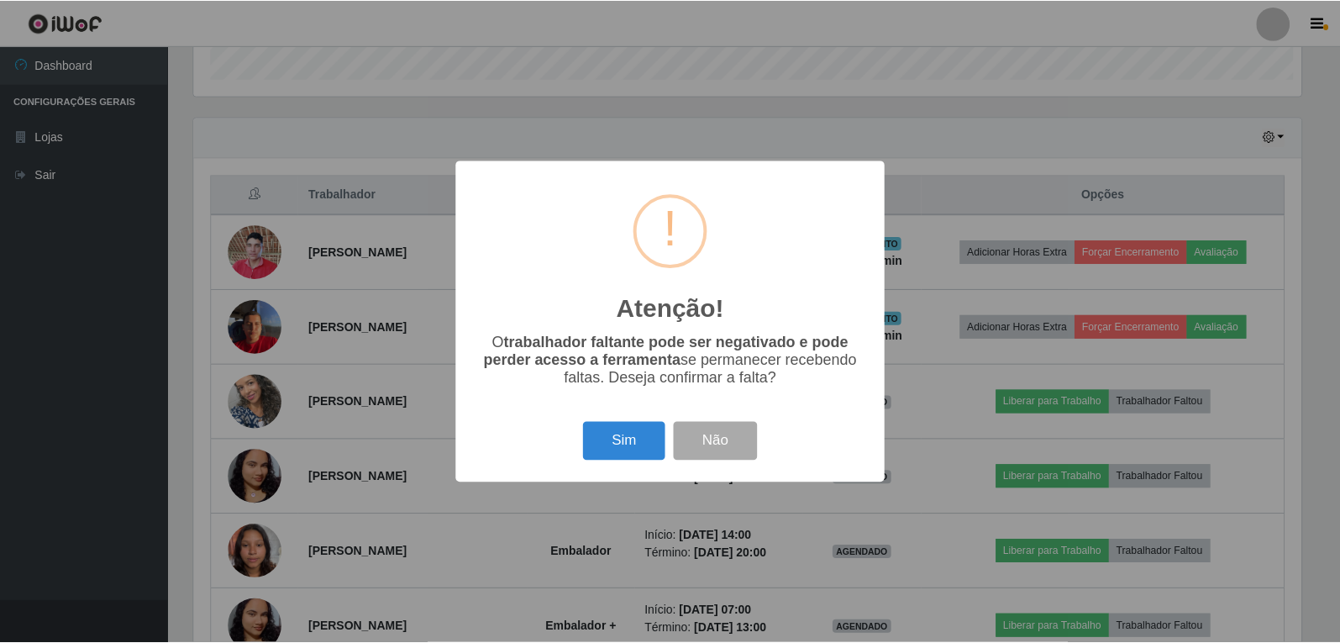
scroll to position [349, 1112]
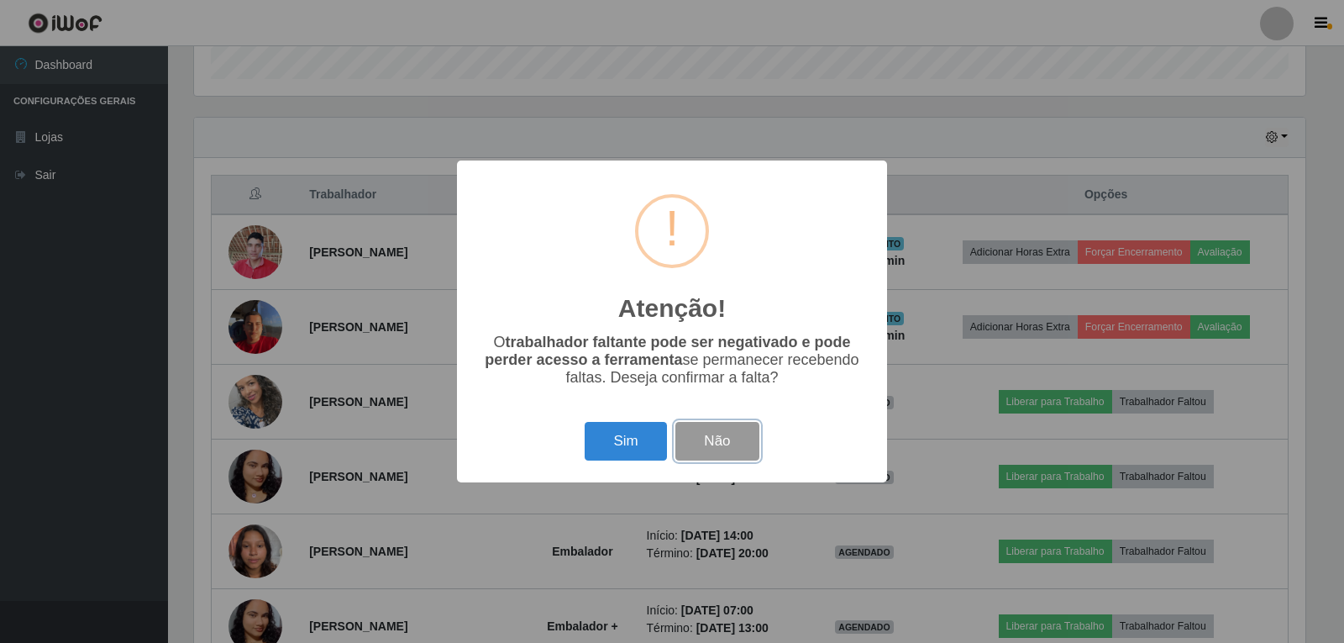
click at [712, 440] on button "Não" at bounding box center [717, 441] width 83 height 39
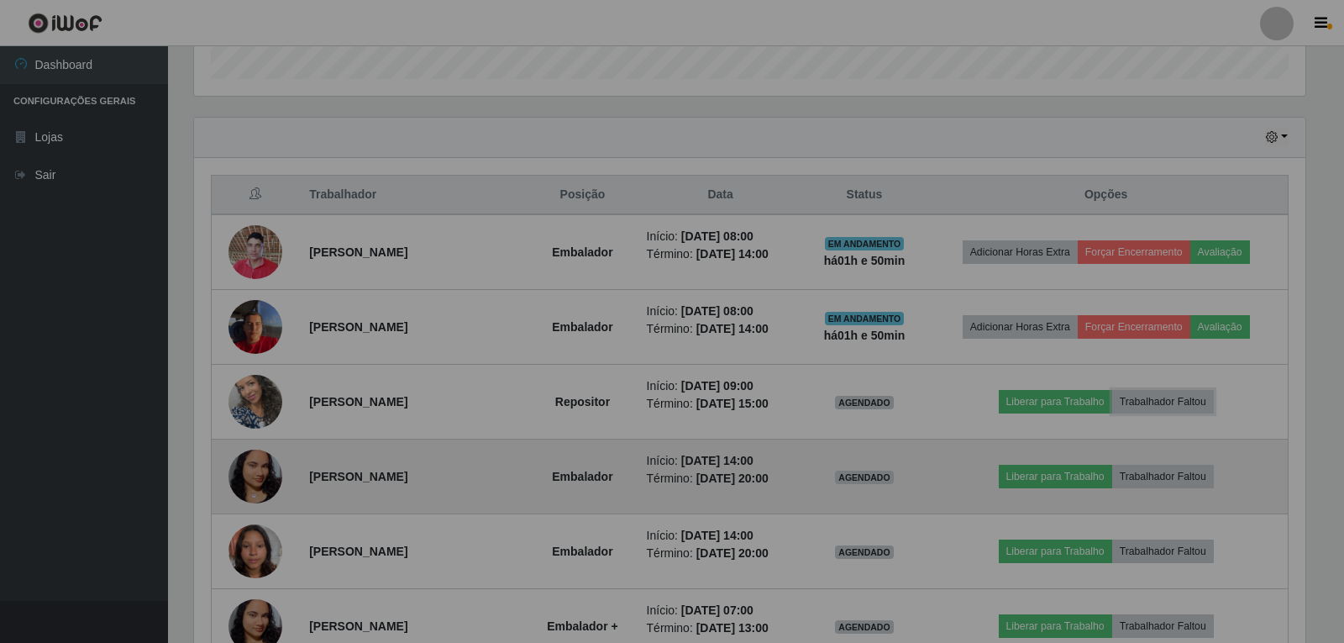
scroll to position [349, 1120]
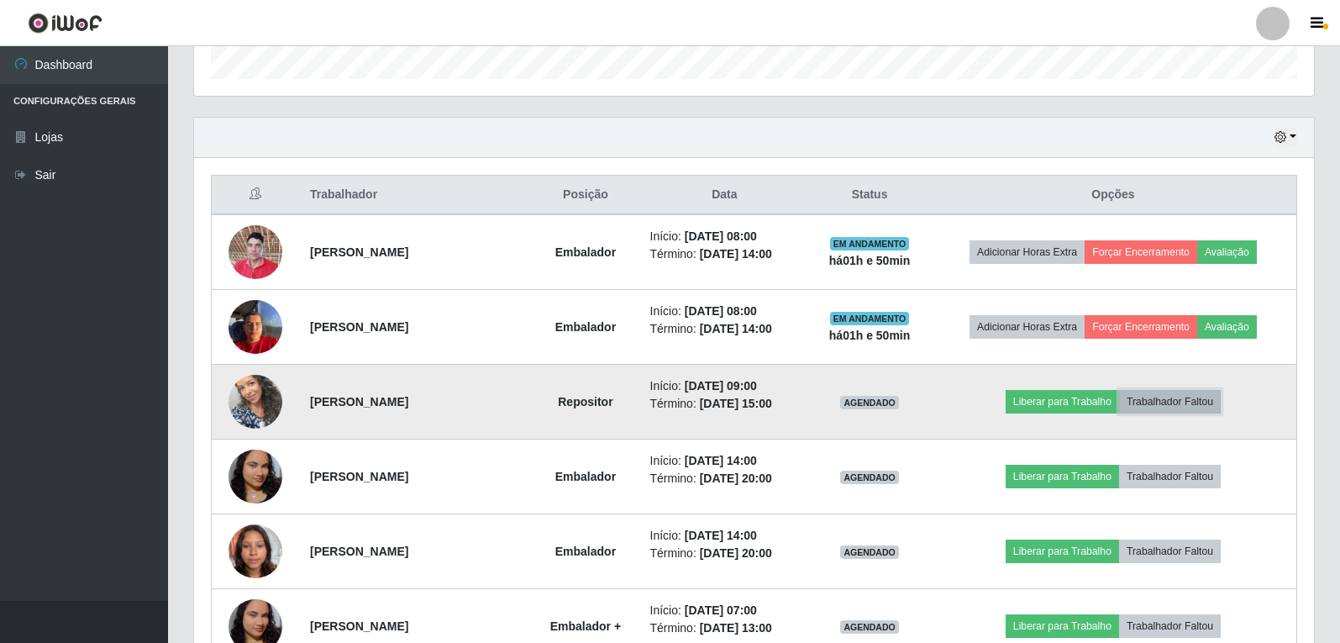
click at [1175, 404] on button "Trabalhador Faltou" at bounding box center [1170, 402] width 102 height 24
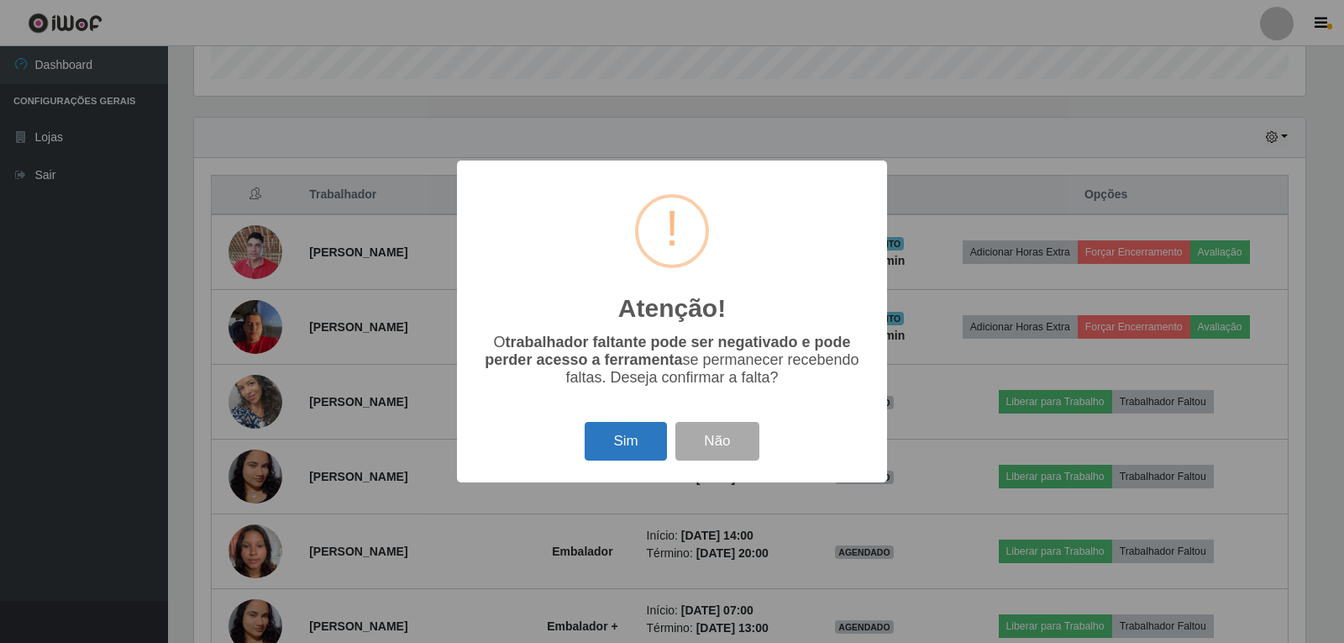
click at [622, 446] on button "Sim" at bounding box center [625, 441] width 81 height 39
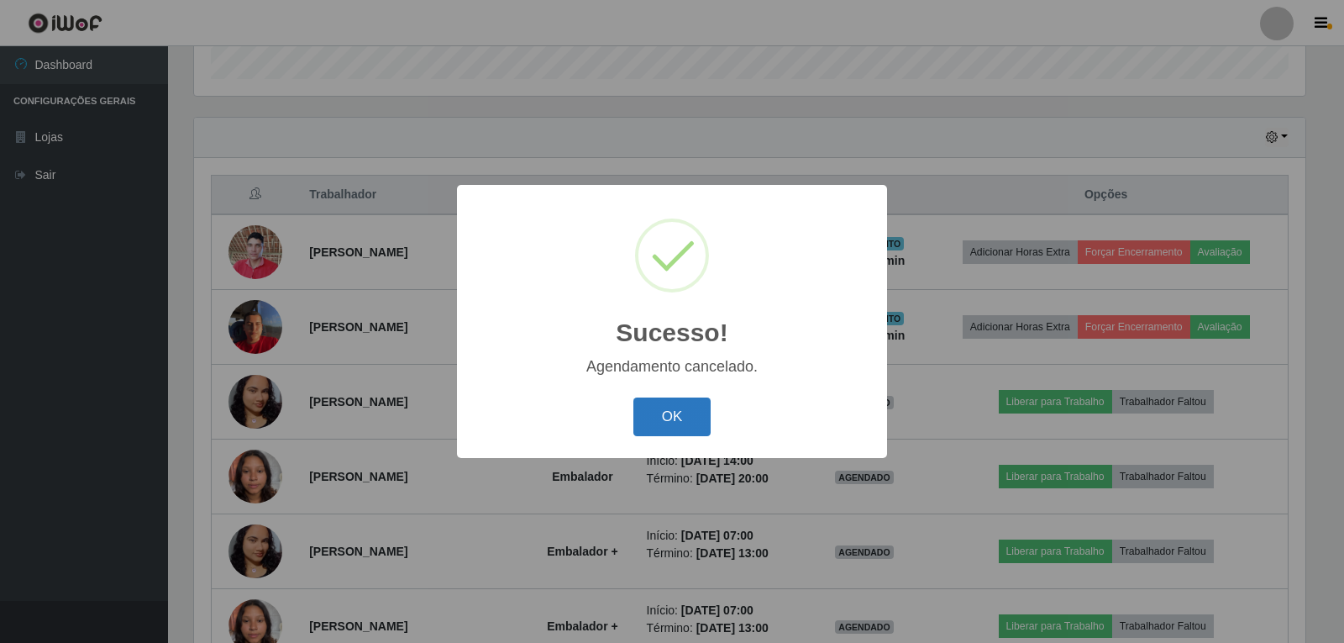
click at [681, 411] on button "OK" at bounding box center [673, 416] width 78 height 39
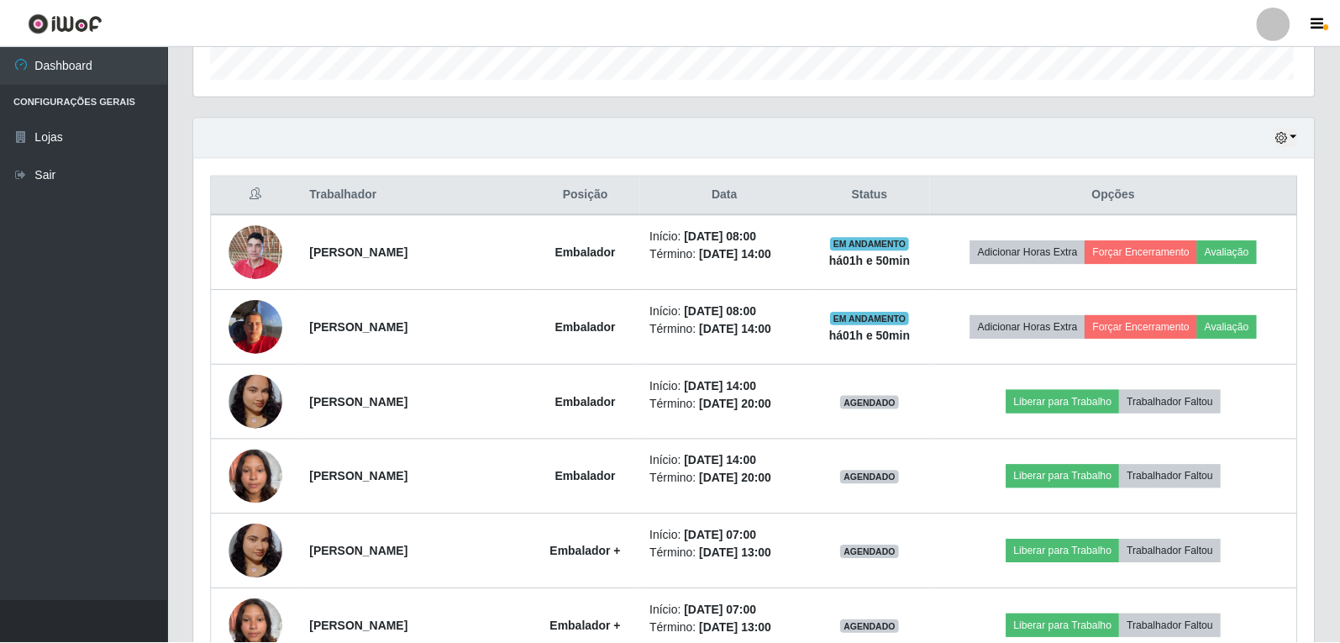
scroll to position [349, 1120]
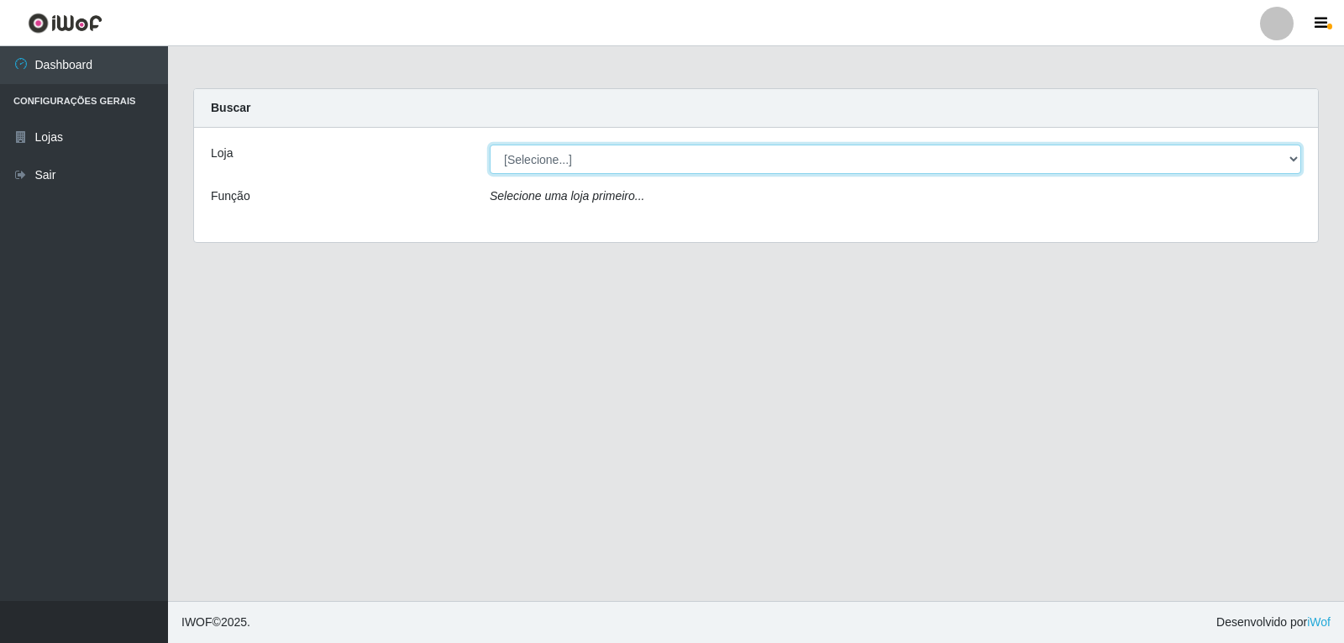
drag, startPoint x: 1287, startPoint y: 156, endPoint x: 1238, endPoint y: 167, distance: 49.9
click at [1287, 156] on select "[Selecione...] [PERSON_NAME]" at bounding box center [896, 159] width 812 height 29
select select "523"
click at [490, 145] on select "[Selecione...] Queiroz Atacadão - João Câmara" at bounding box center [896, 159] width 812 height 29
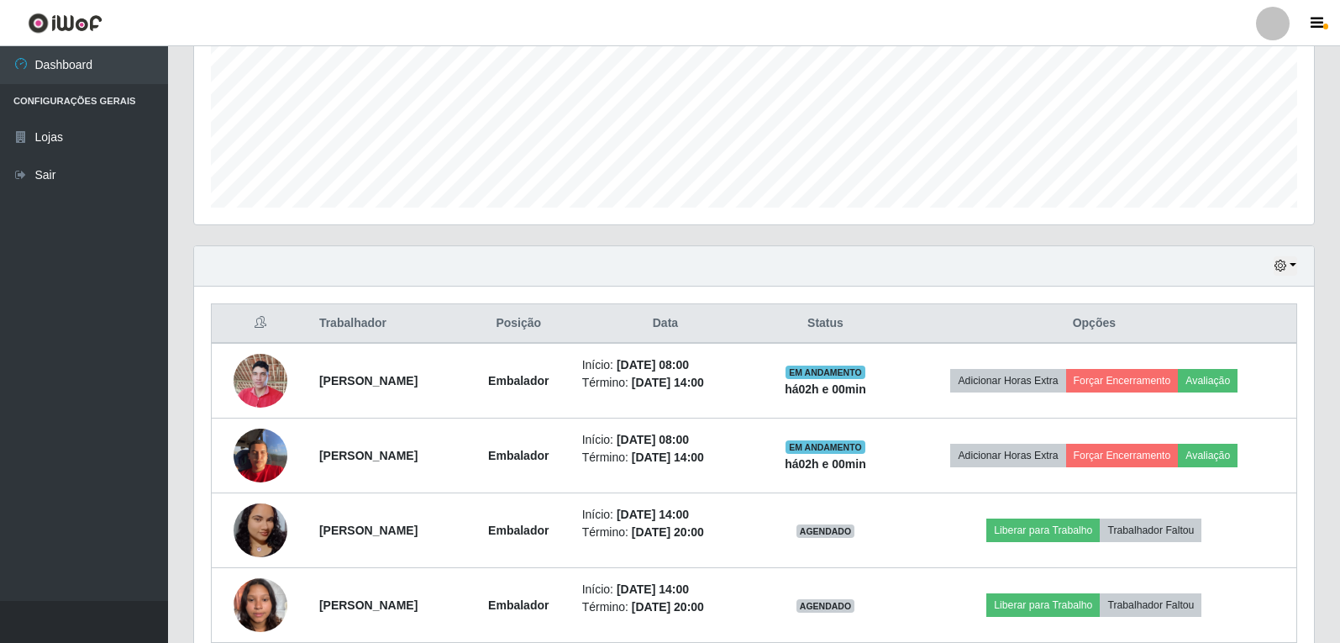
scroll to position [473, 0]
